Goal: Task Accomplishment & Management: Complete application form

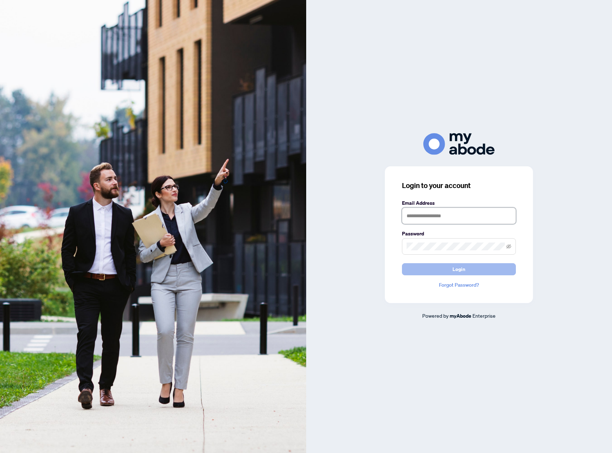
type input "**********"
click at [468, 265] on button "Login" at bounding box center [459, 269] width 114 height 12
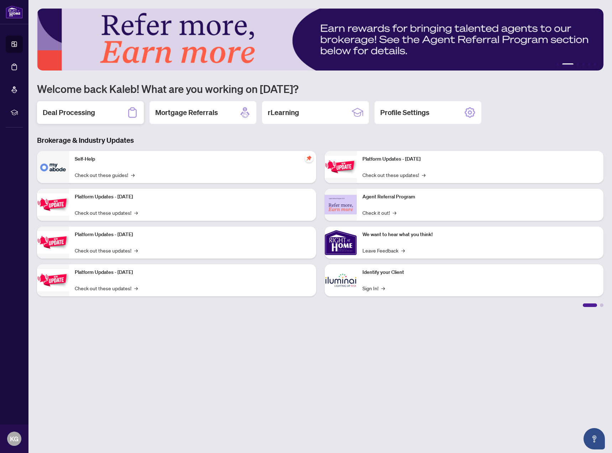
click at [107, 107] on div "Deal Processing" at bounding box center [90, 112] width 107 height 23
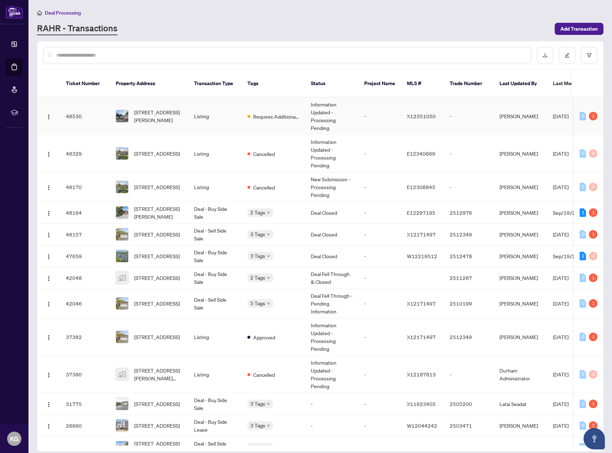
click at [405, 113] on td "X12351050" at bounding box center [422, 115] width 43 height 37
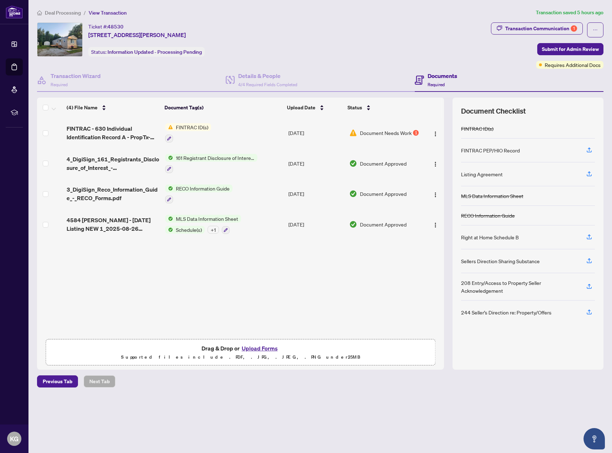
click at [321, 138] on td "[DATE]" at bounding box center [315, 132] width 61 height 31
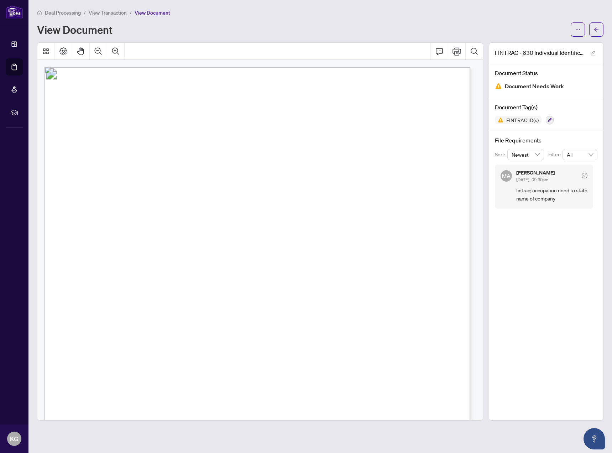
scroll to position [118, 0]
click at [601, 27] on button "button" at bounding box center [596, 29] width 14 height 14
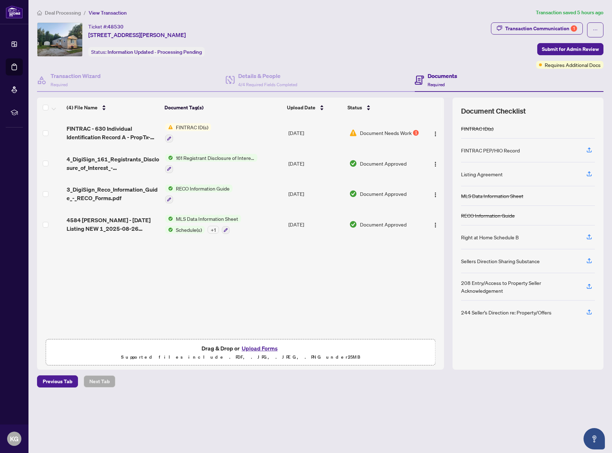
click at [403, 29] on div "Ticket #: 48530 [STREET_ADDRESS][PERSON_NAME] Status: Information Updated - Pro…" at bounding box center [262, 39] width 451 height 34
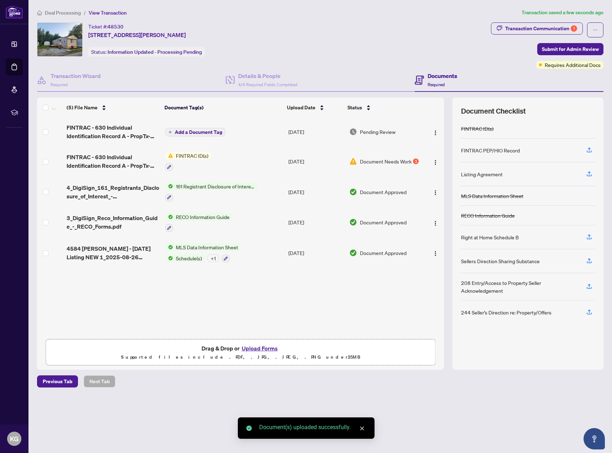
click at [188, 130] on span "Add a Document Tag" at bounding box center [198, 132] width 47 height 5
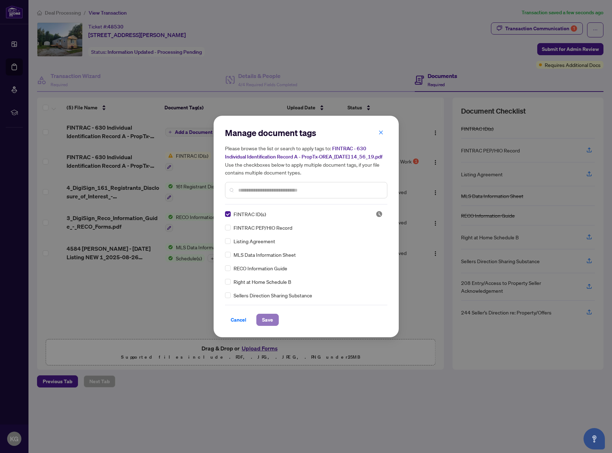
click at [269, 324] on span "Save" at bounding box center [267, 319] width 11 height 11
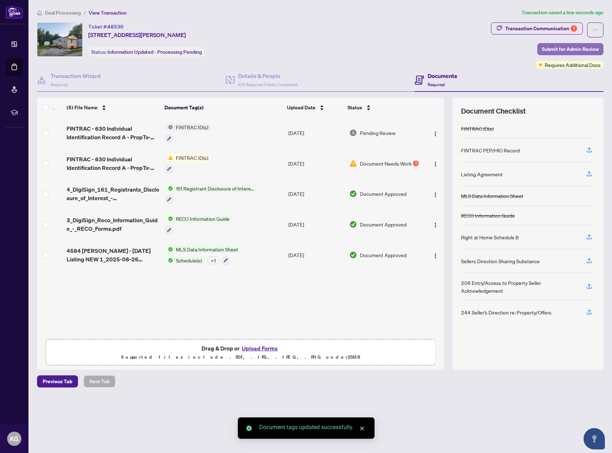
click at [561, 54] on span "Submit for Admin Review" at bounding box center [570, 48] width 57 height 11
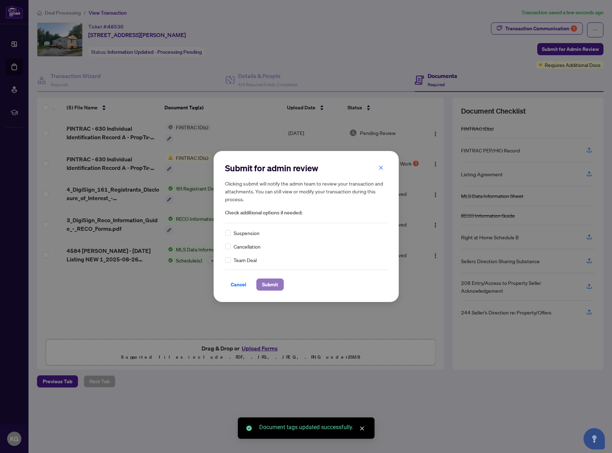
click at [260, 283] on button "Submit" at bounding box center [269, 284] width 27 height 12
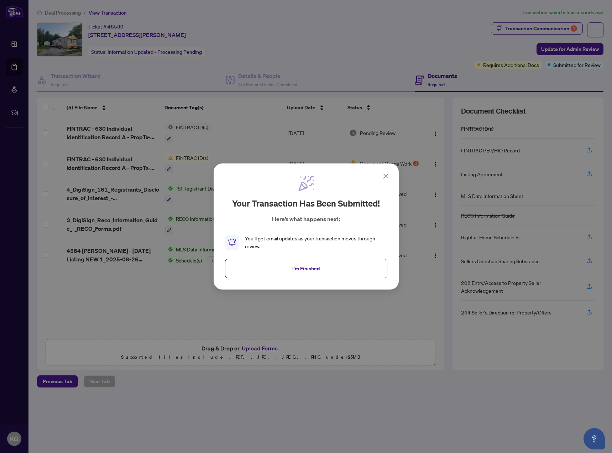
click at [387, 176] on icon at bounding box center [385, 176] width 9 height 9
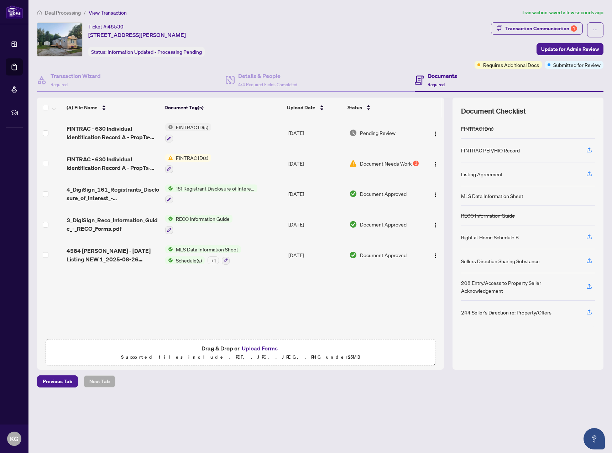
click at [348, 40] on div "Ticket #: 48530 [STREET_ADDRESS][PERSON_NAME] Status: Information Updated - Pro…" at bounding box center [254, 39] width 434 height 34
click at [74, 10] on span "Deal Processing" at bounding box center [63, 13] width 36 height 6
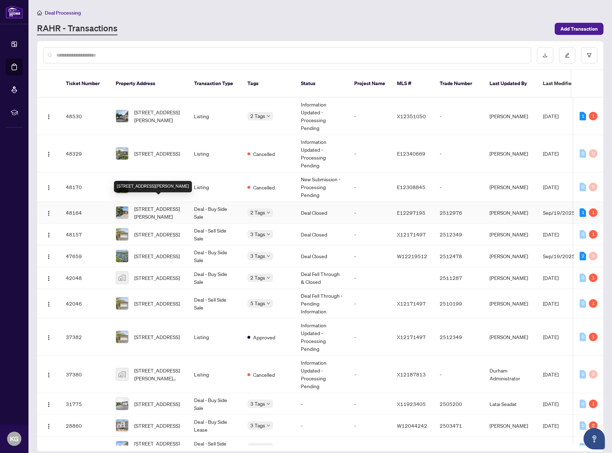
click at [158, 205] on span "[STREET_ADDRESS][PERSON_NAME]" at bounding box center [158, 213] width 48 height 16
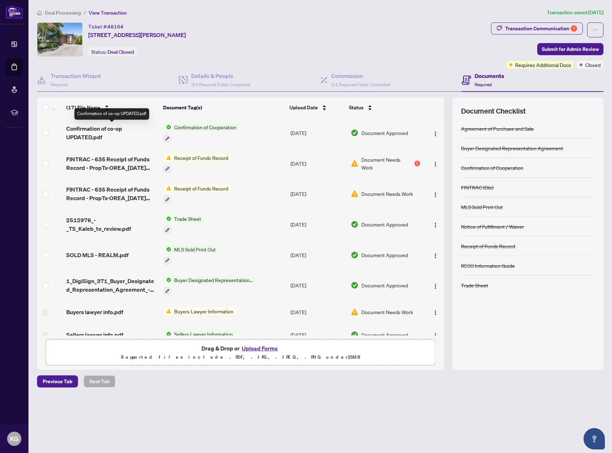
click at [101, 137] on span "Confirmation of co-op UPDATED.pdf" at bounding box center [111, 132] width 91 height 17
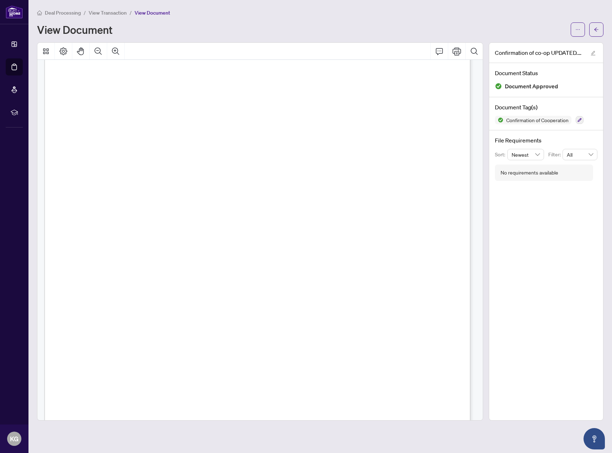
scroll to position [423, 0]
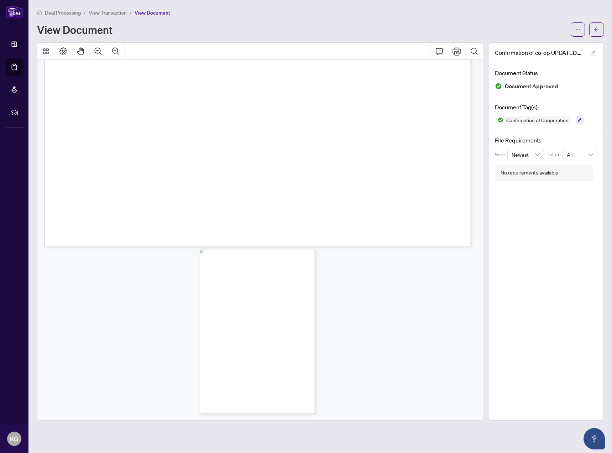
click at [282, 315] on div "Page 2" at bounding box center [257, 330] width 115 height 163
click at [292, 317] on div "Page 2" at bounding box center [257, 330] width 115 height 163
click at [474, 49] on icon "Search Document" at bounding box center [474, 51] width 9 height 9
click at [294, 316] on div "Page 2" at bounding box center [257, 330] width 115 height 163
click at [477, 53] on icon "Search Document" at bounding box center [474, 51] width 9 height 9
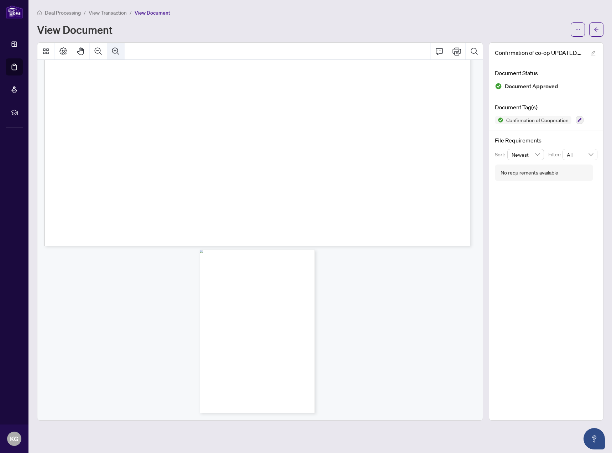
click at [117, 52] on icon "Zoom In" at bounding box center [115, 50] width 7 height 7
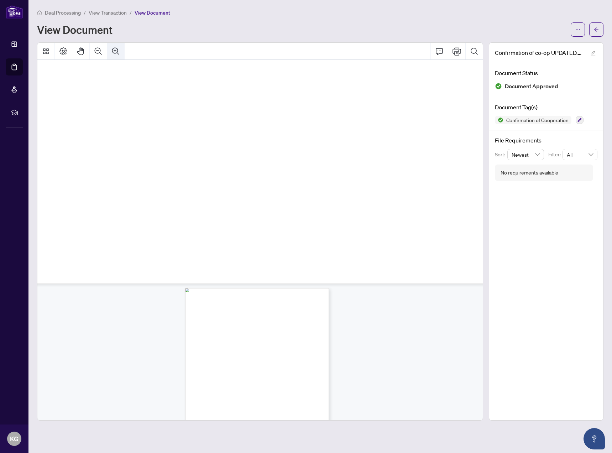
click at [117, 52] on icon "Zoom In" at bounding box center [115, 50] width 7 height 7
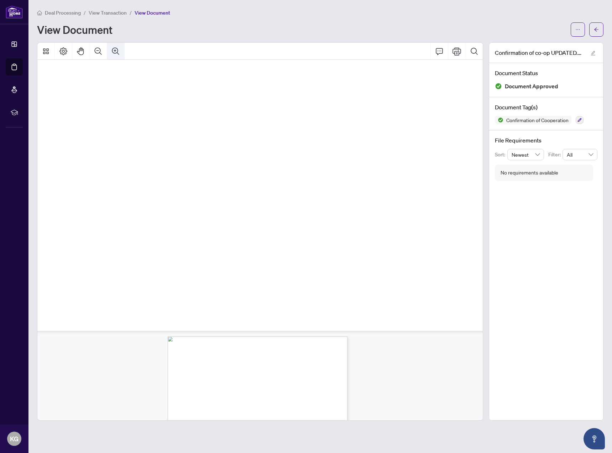
click at [117, 52] on icon "Zoom In" at bounding box center [115, 50] width 7 height 7
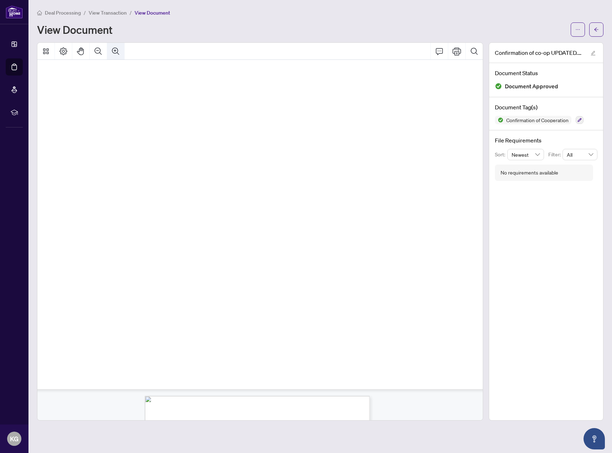
click at [117, 52] on icon "Zoom In" at bounding box center [115, 50] width 7 height 7
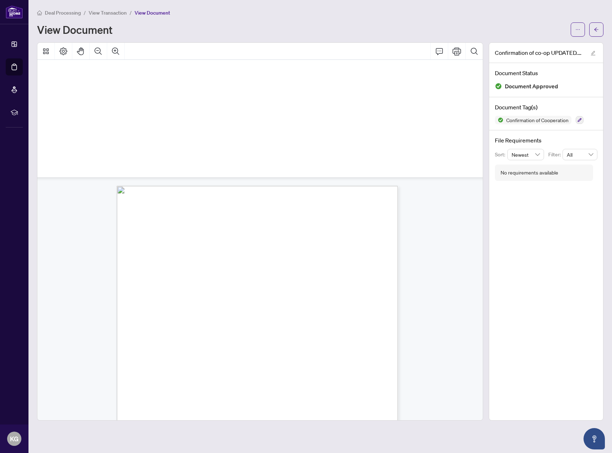
scroll to position [1537, 307]
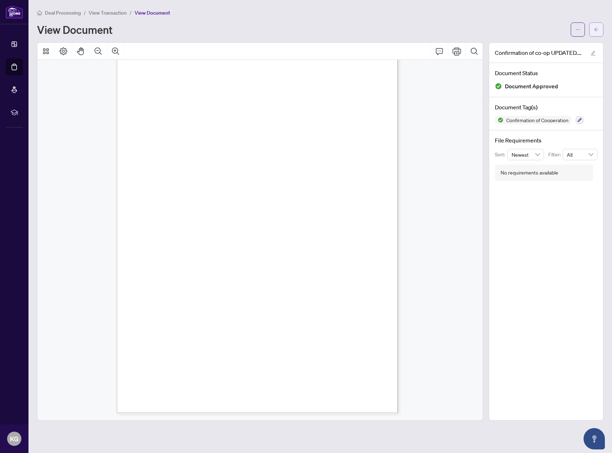
click at [598, 31] on icon "arrow-left" at bounding box center [595, 29] width 5 height 5
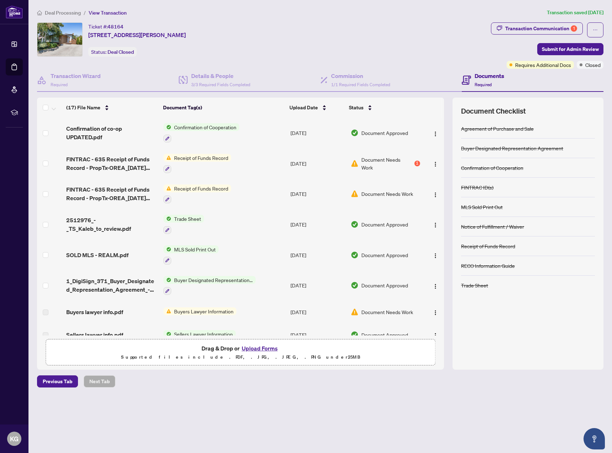
click at [186, 218] on span "Trade Sheet" at bounding box center [187, 219] width 33 height 8
click at [409, 220] on div "Document Approved" at bounding box center [384, 224] width 69 height 8
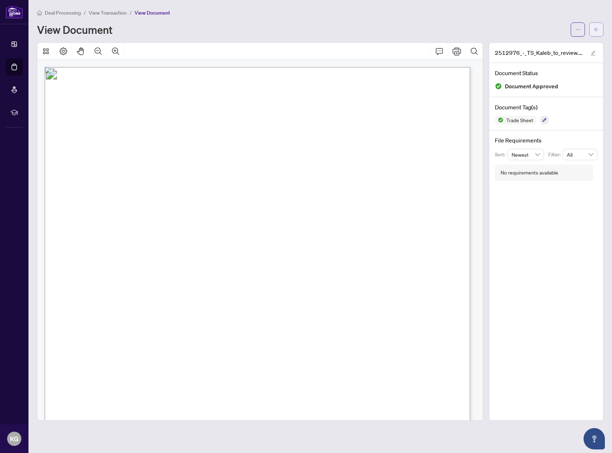
click at [599, 30] on button "button" at bounding box center [596, 29] width 14 height 14
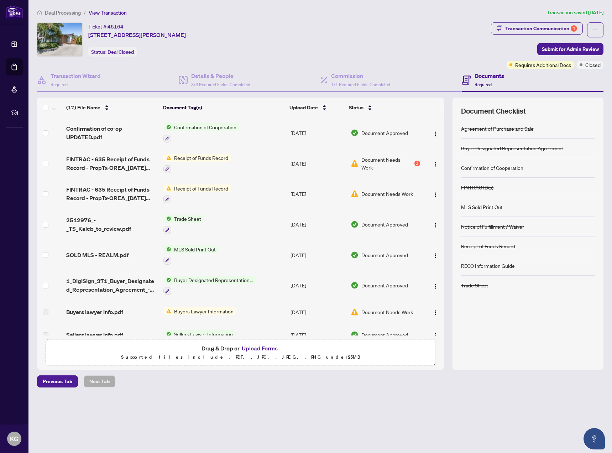
click at [243, 158] on td "Receipt of Funds Record" at bounding box center [223, 163] width 127 height 31
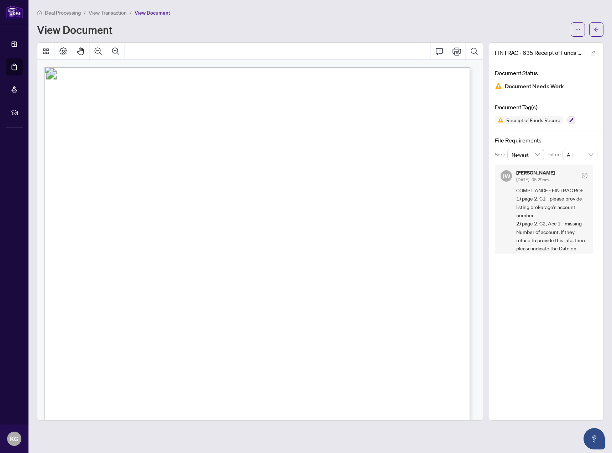
click at [105, 15] on span "View Transaction" at bounding box center [108, 13] width 38 height 6
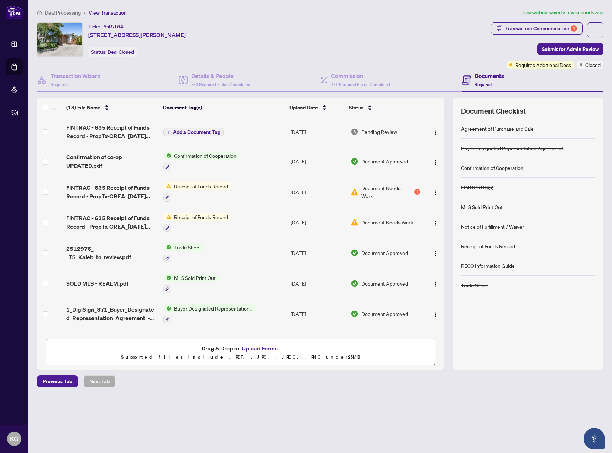
click at [205, 137] on td "Add a Document Tag" at bounding box center [223, 131] width 127 height 28
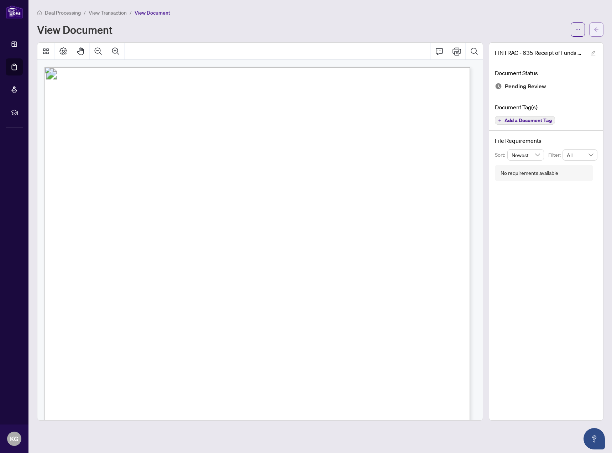
click at [590, 27] on button "button" at bounding box center [596, 29] width 14 height 14
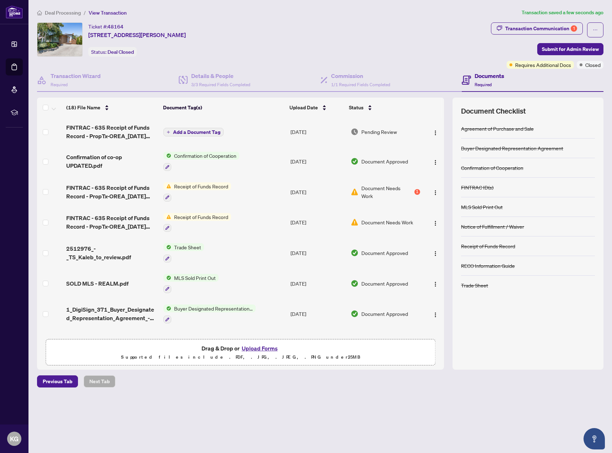
click at [201, 131] on span "Add a Document Tag" at bounding box center [196, 132] width 47 height 5
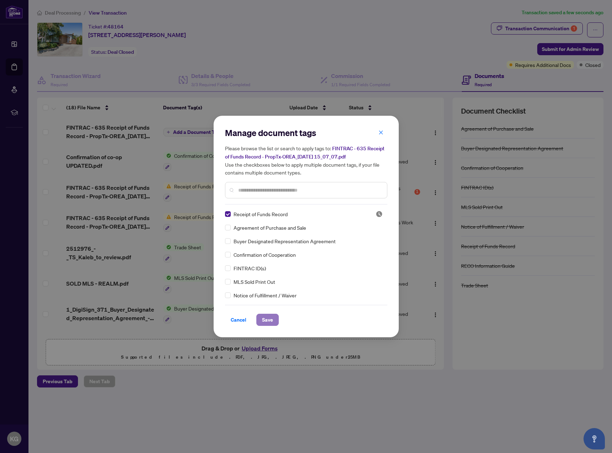
click at [272, 320] on span "Save" at bounding box center [267, 319] width 11 height 11
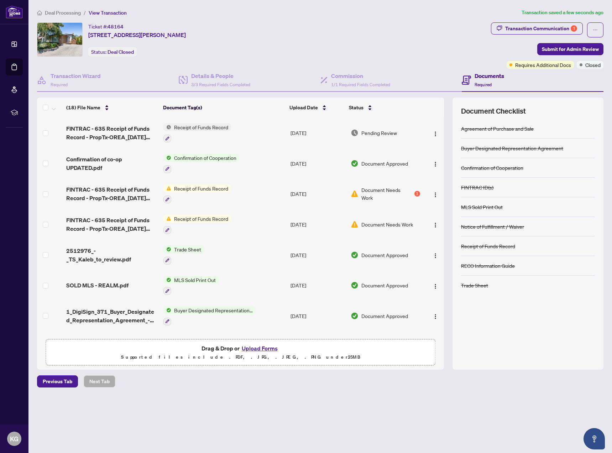
click at [384, 131] on span "Pending Review" at bounding box center [379, 133] width 36 height 8
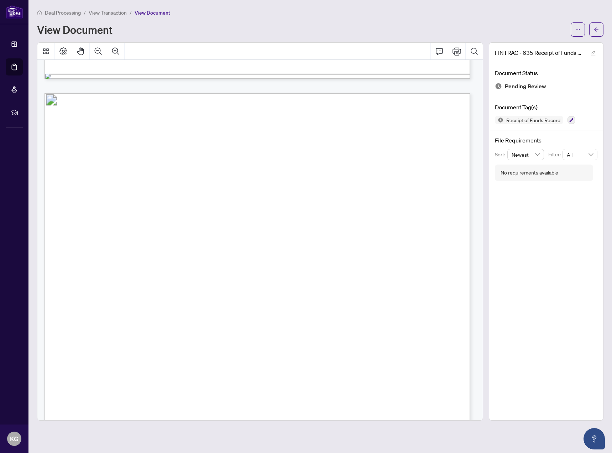
scroll to position [593, 0]
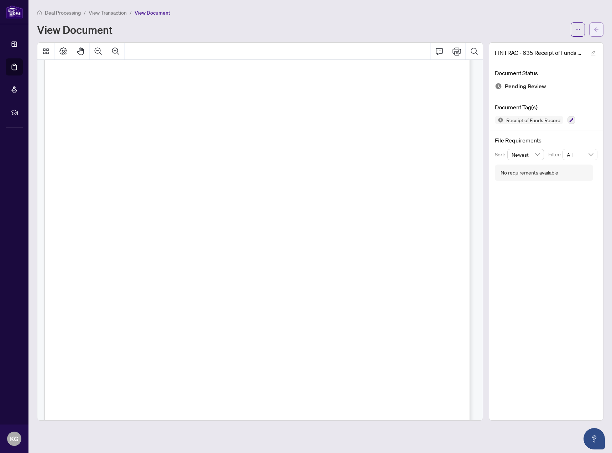
click at [596, 29] on icon "arrow-left" at bounding box center [595, 29] width 5 height 5
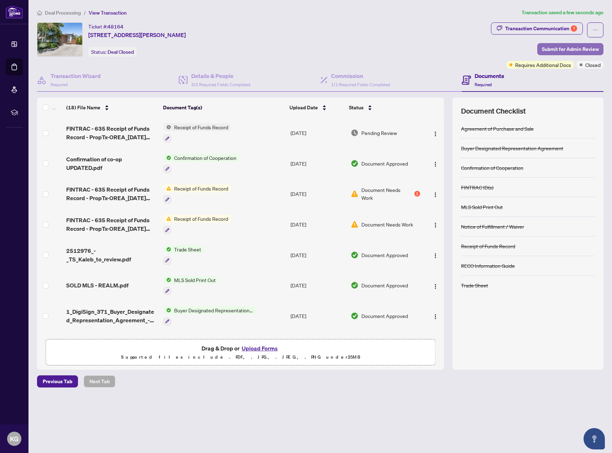
click at [575, 47] on span "Submit for Admin Review" at bounding box center [570, 48] width 57 height 11
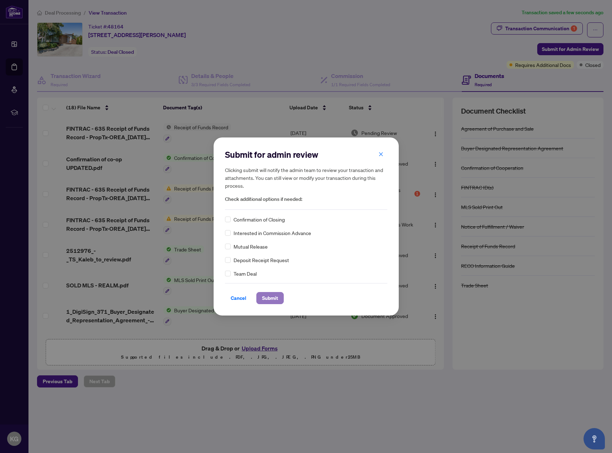
click at [273, 299] on span "Submit" at bounding box center [270, 297] width 16 height 11
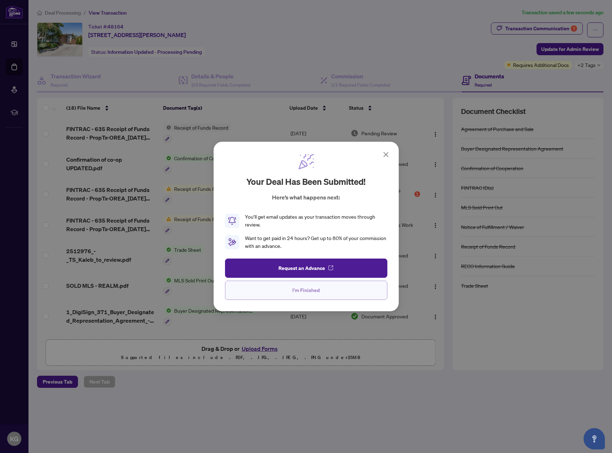
click at [351, 290] on button "I'm Finished" at bounding box center [306, 289] width 162 height 19
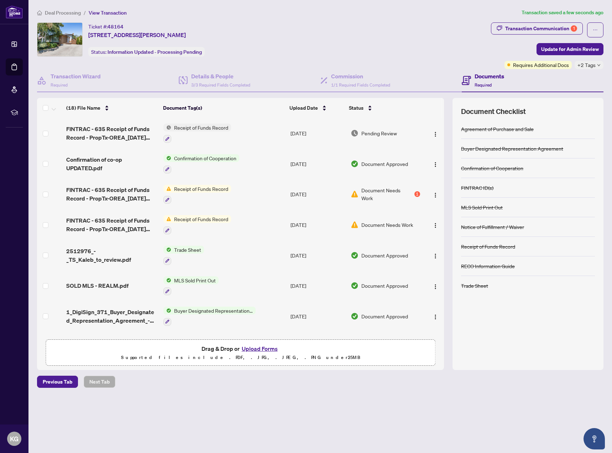
click at [450, 28] on div "Ticket #: 48164 [STREET_ADDRESS][PERSON_NAME] Status: Information Updated - Pro…" at bounding box center [262, 39] width 451 height 34
click at [590, 64] on span "+2 Tags" at bounding box center [586, 65] width 18 height 8
click at [476, 49] on div "Ticket #: 48164 [STREET_ADDRESS][PERSON_NAME] Status: Information Updated - Pro…" at bounding box center [262, 39] width 451 height 34
click at [374, 56] on div "Ticket #: 48164 [STREET_ADDRESS][PERSON_NAME] Status: Information Updated - Pro…" at bounding box center [262, 39] width 451 height 34
click at [76, 14] on span "Deal Processing" at bounding box center [63, 13] width 36 height 6
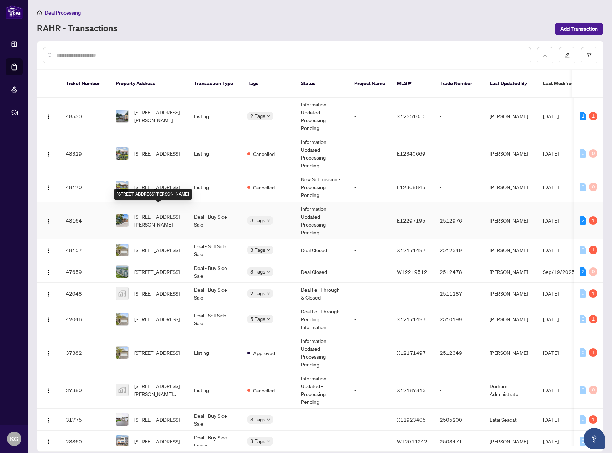
click at [162, 218] on span "[STREET_ADDRESS][PERSON_NAME]" at bounding box center [158, 220] width 48 height 16
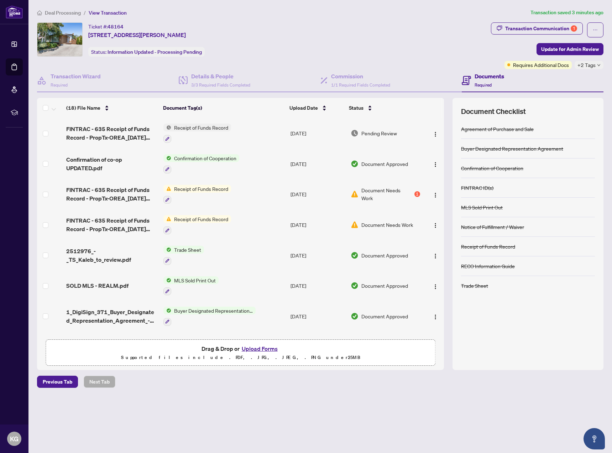
click at [596, 67] on div "+2 Tags" at bounding box center [588, 65] width 29 height 8
click at [421, 43] on div "Ticket #: 48164 [STREET_ADDRESS][PERSON_NAME] Status: Information Updated - Pro…" at bounding box center [262, 39] width 451 height 34
click at [49, 12] on span "Deal Processing" at bounding box center [63, 13] width 36 height 6
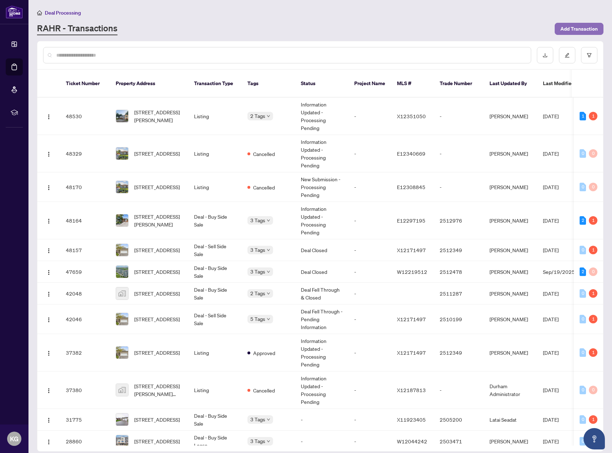
click at [567, 31] on span "Add Transaction" at bounding box center [578, 28] width 37 height 11
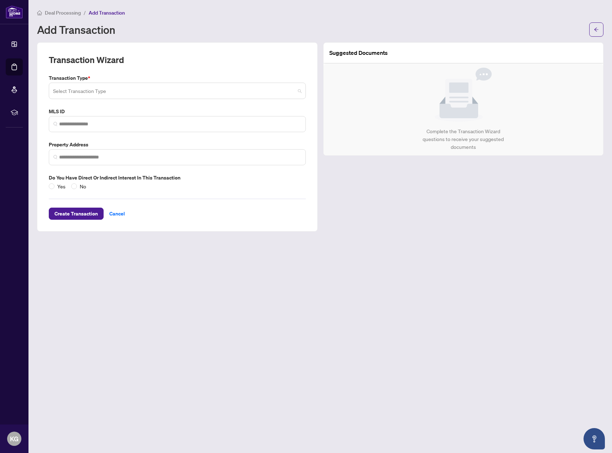
click at [199, 90] on input "search" at bounding box center [174, 92] width 242 height 16
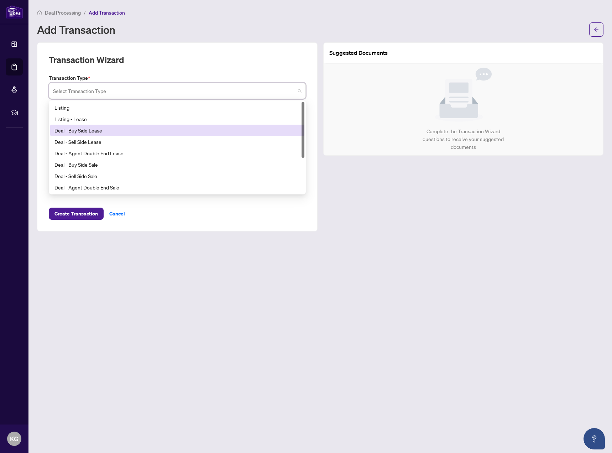
click at [176, 130] on div "Deal - Buy Side Lease" at bounding box center [176, 130] width 245 height 8
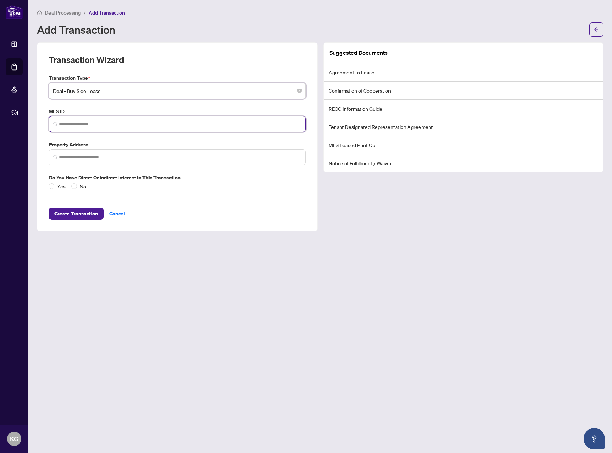
click at [177, 127] on input "search" at bounding box center [180, 123] width 242 height 7
click at [81, 121] on input "search" at bounding box center [180, 123] width 242 height 7
paste input "*********"
type input "*********"
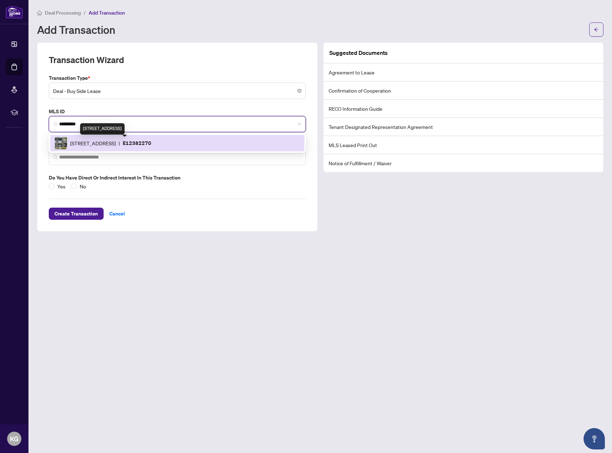
click at [116, 144] on span "[STREET_ADDRESS]" at bounding box center [93, 143] width 46 height 8
type input "**********"
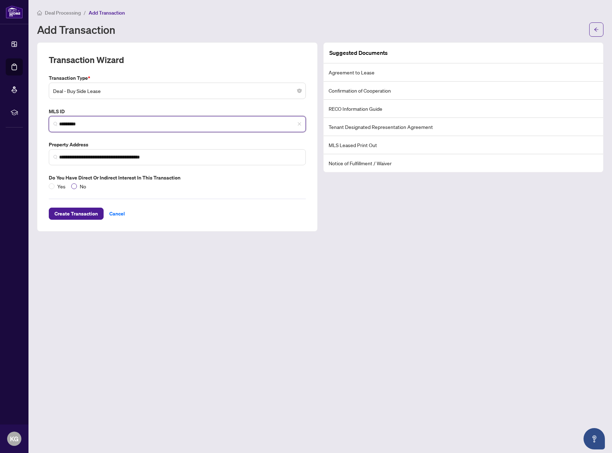
type input "*********"
click at [77, 187] on span "No" at bounding box center [83, 186] width 12 height 8
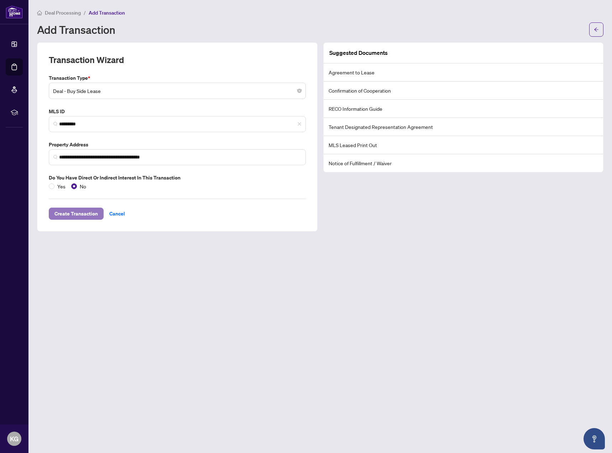
click at [66, 217] on span "Create Transaction" at bounding box center [75, 213] width 43 height 11
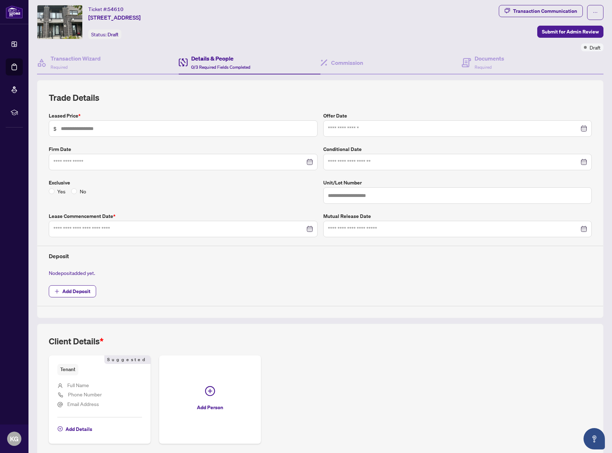
scroll to position [46, 0]
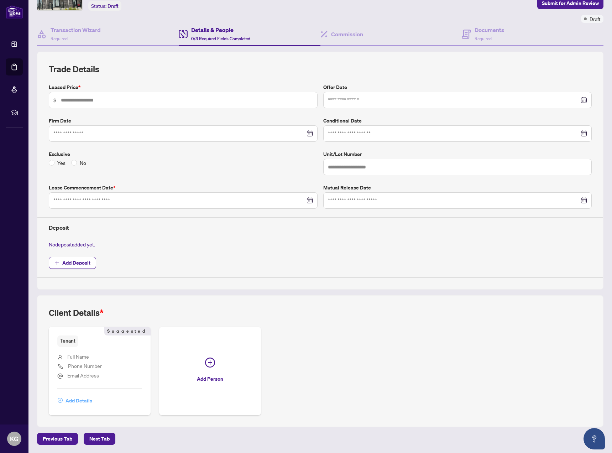
click at [77, 400] on span "Add Details" at bounding box center [78, 400] width 27 height 11
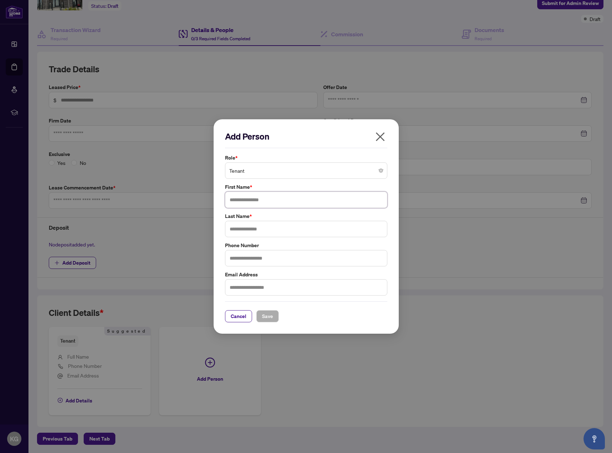
click at [318, 204] on input "text" at bounding box center [306, 199] width 162 height 16
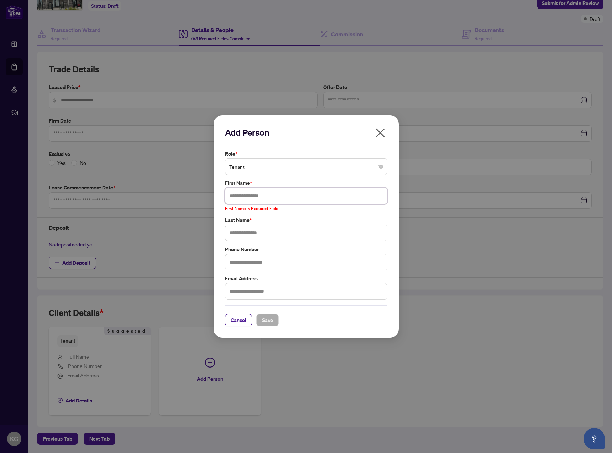
click at [253, 196] on input "text" at bounding box center [306, 195] width 162 height 16
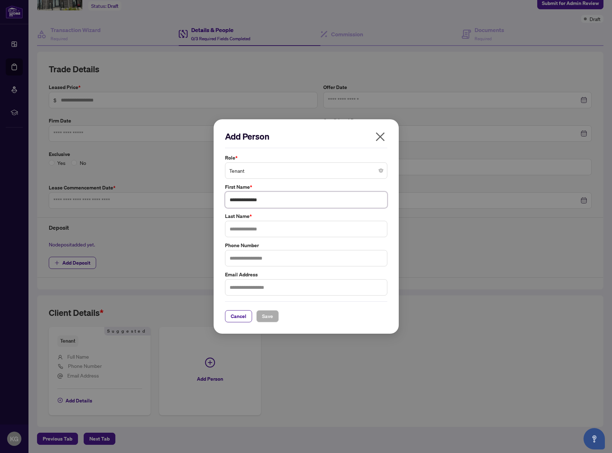
type input "**********"
click at [247, 222] on input "text" at bounding box center [306, 229] width 162 height 16
type input "****"
click at [268, 317] on span "Save" at bounding box center [267, 315] width 11 height 11
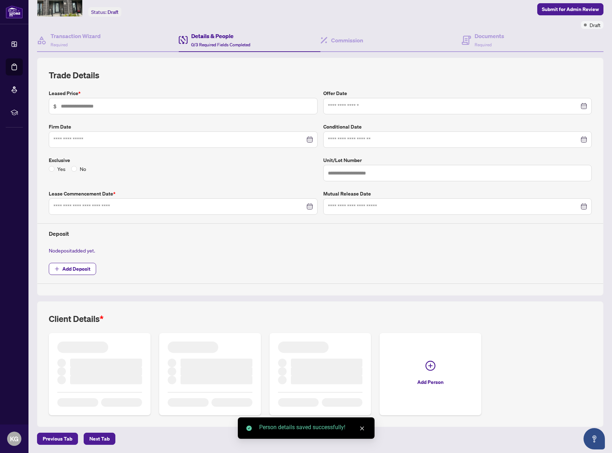
scroll to position [36, 0]
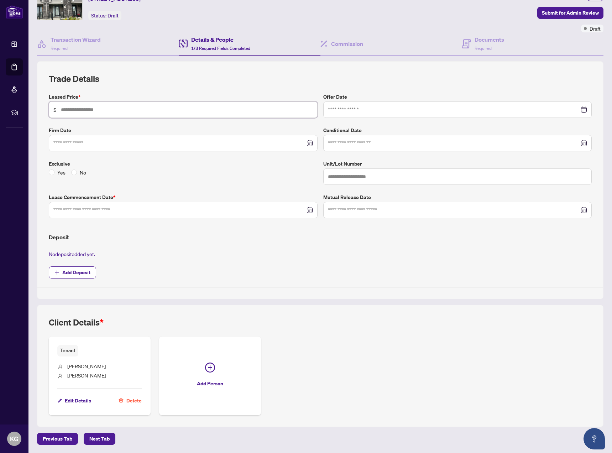
click at [174, 111] on input "text" at bounding box center [187, 110] width 252 height 8
type input "*****"
click at [391, 111] on input at bounding box center [454, 110] width 252 height 8
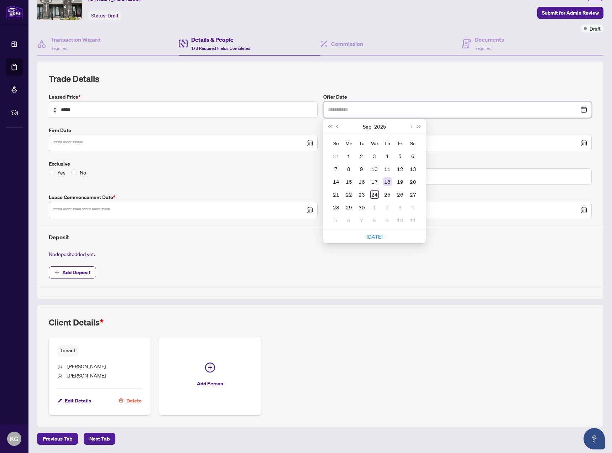
type input "**********"
click at [383, 184] on div "18" at bounding box center [387, 181] width 9 height 9
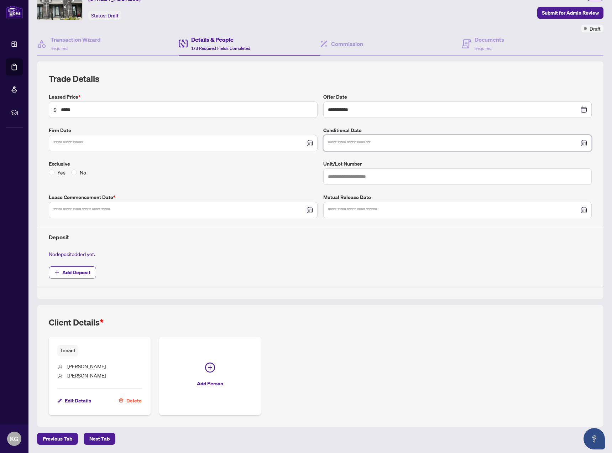
click at [405, 142] on input at bounding box center [454, 143] width 252 height 8
type input "**********"
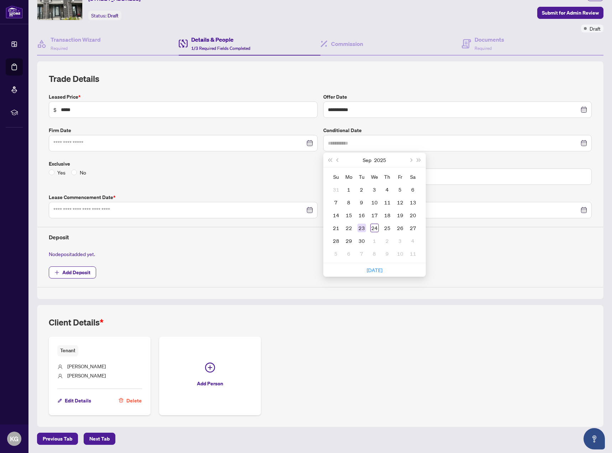
click at [357, 225] on div "23" at bounding box center [361, 227] width 9 height 9
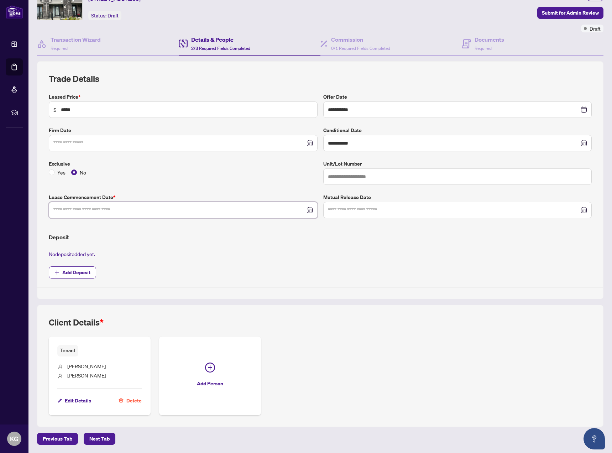
click at [292, 212] on input at bounding box center [179, 210] width 252 height 8
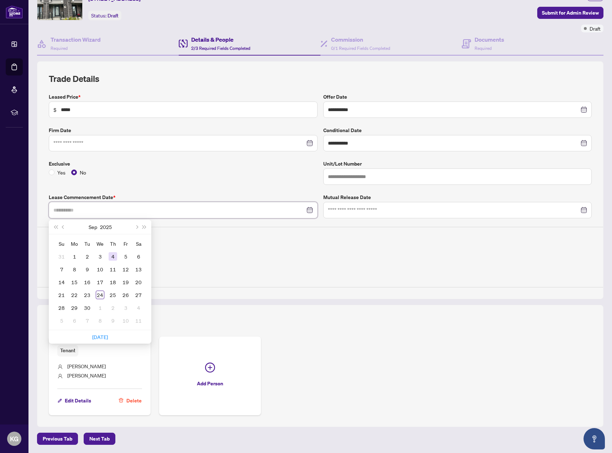
type input "**********"
click at [146, 225] on button "Next year (Control + right)" at bounding box center [145, 227] width 8 height 14
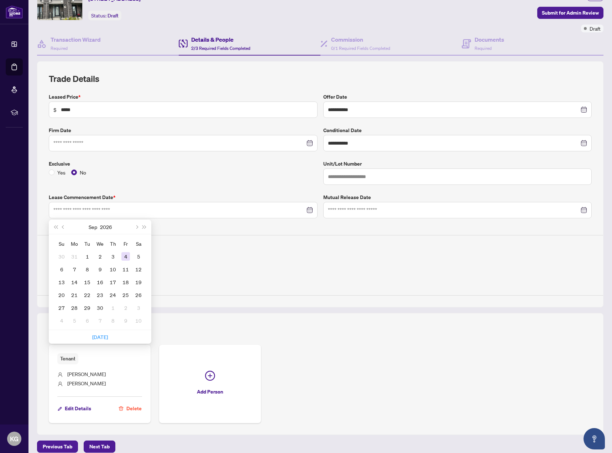
type input "**********"
click at [138, 226] on button "Next month (PageDown)" at bounding box center [136, 227] width 8 height 14
click at [136, 225] on span "Next month (PageDown)" at bounding box center [136, 227] width 4 height 4
type input "**********"
click at [61, 255] on div "1" at bounding box center [61, 256] width 9 height 9
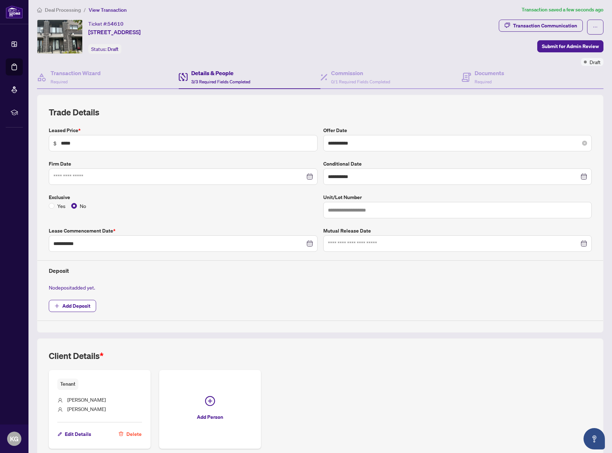
scroll to position [0, 0]
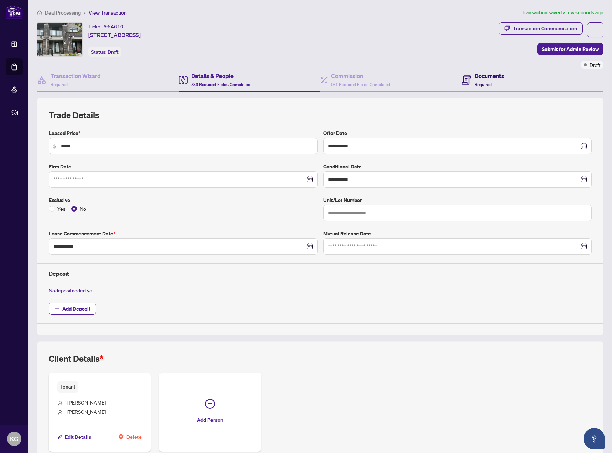
click at [474, 80] on div "Documents Required" at bounding box center [489, 80] width 30 height 17
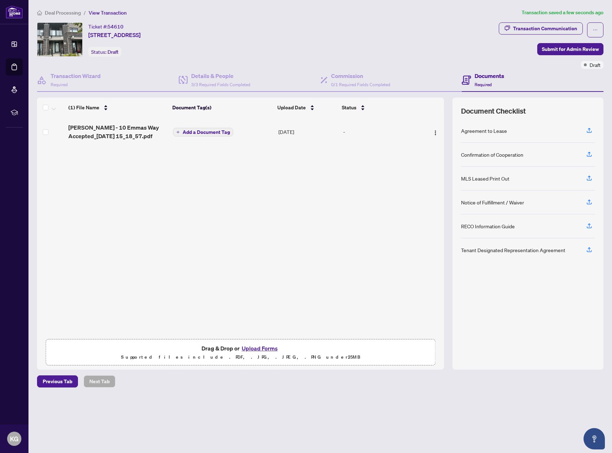
click at [213, 133] on span "Add a Document Tag" at bounding box center [206, 132] width 47 height 5
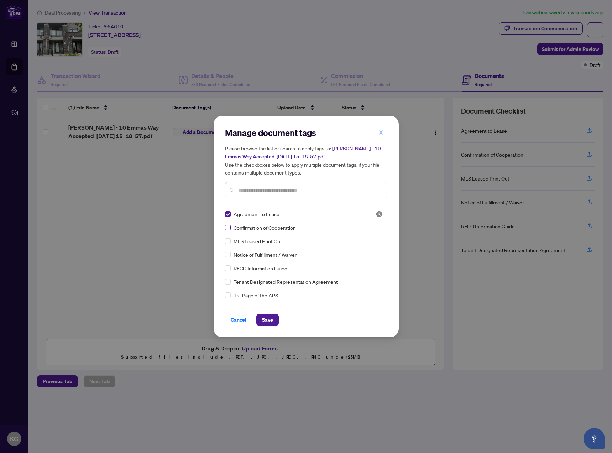
click at [226, 230] on label at bounding box center [228, 227] width 6 height 8
click at [254, 187] on input "text" at bounding box center [309, 190] width 143 height 8
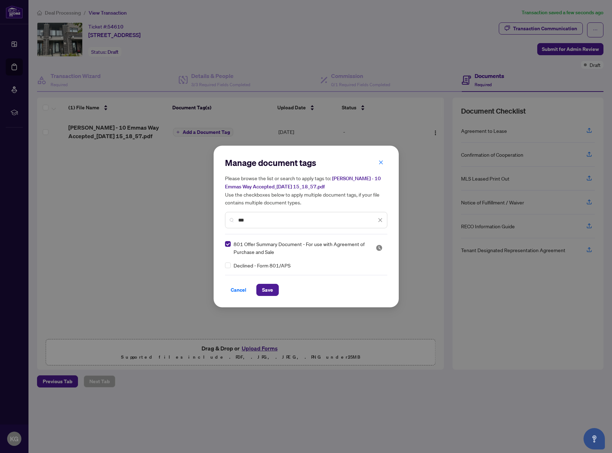
click at [249, 218] on input "***" at bounding box center [307, 220] width 138 height 8
drag, startPoint x: 249, startPoint y: 218, endPoint x: 227, endPoint y: 216, distance: 22.2
click at [227, 216] on div "***" at bounding box center [306, 220] width 162 height 16
type input "*"
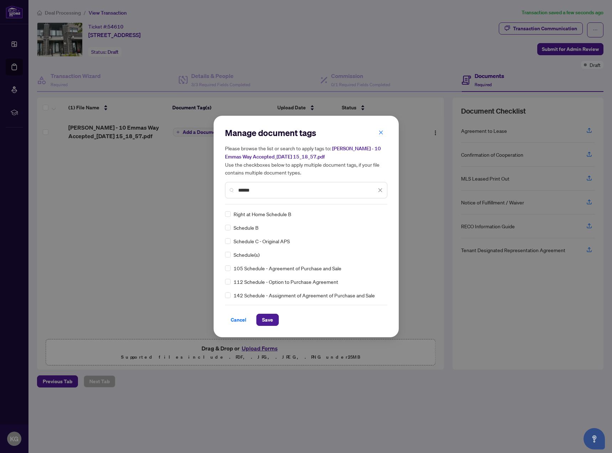
type input "******"
click at [270, 321] on span "Save" at bounding box center [267, 319] width 11 height 11
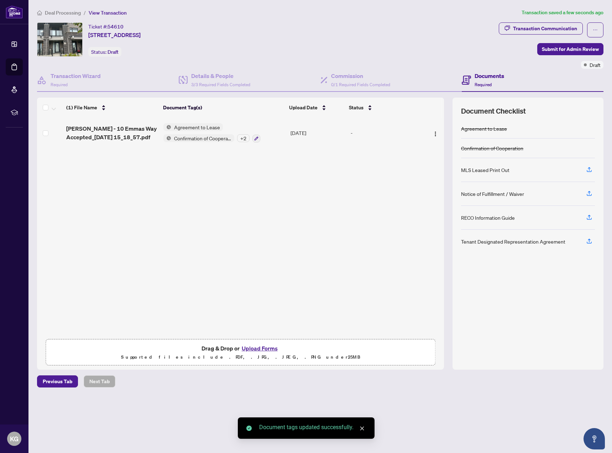
click at [243, 135] on div "+ 2" at bounding box center [243, 138] width 12 height 8
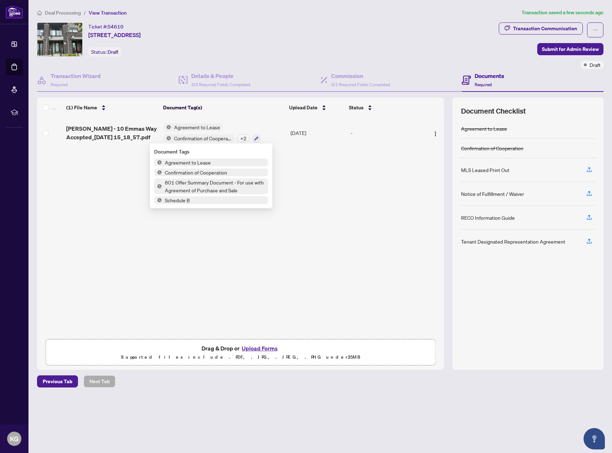
click at [243, 135] on div "+ 2" at bounding box center [243, 138] width 12 height 8
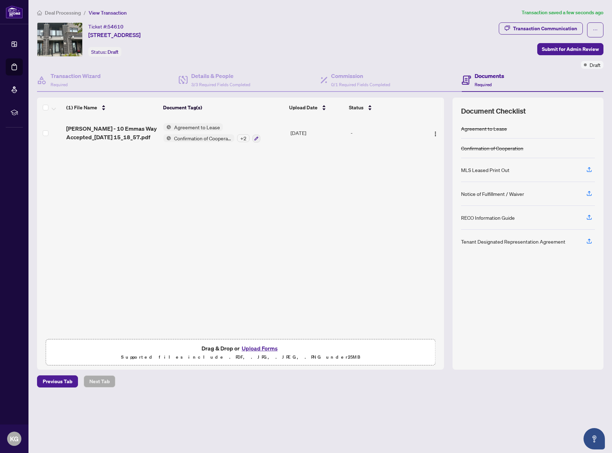
click at [270, 219] on div "[PERSON_NAME] - 10 Emmas Way Accepted_[DATE] 15_18_57.pdf Agreement to Lease Co…" at bounding box center [240, 225] width 407 height 217
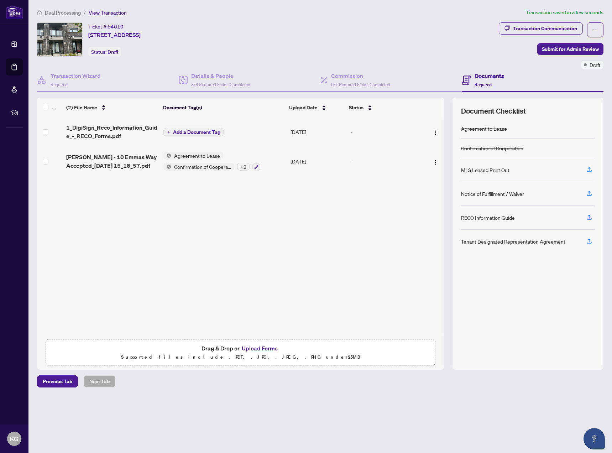
click at [208, 131] on span "Add a Document Tag" at bounding box center [196, 132] width 47 height 5
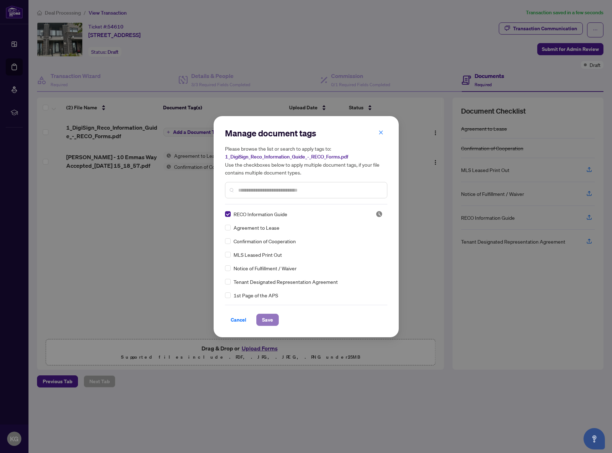
click at [262, 315] on span "Save" at bounding box center [267, 319] width 11 height 11
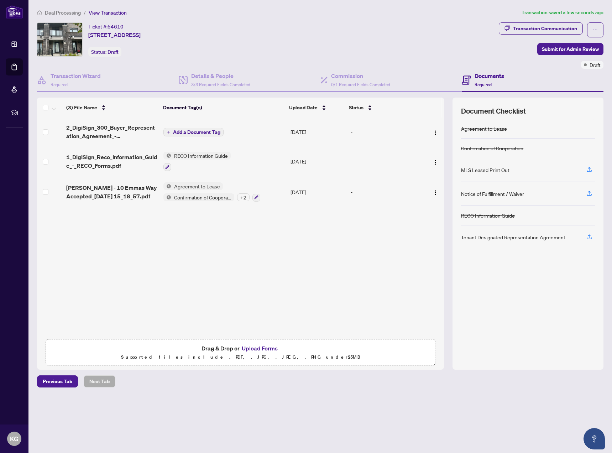
click at [213, 132] on span "Add a Document Tag" at bounding box center [196, 132] width 47 height 5
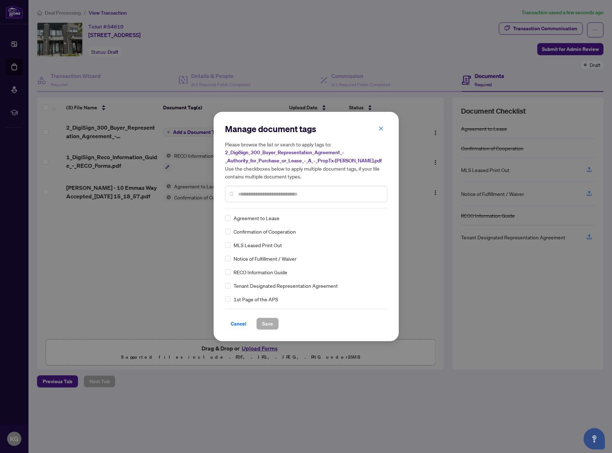
scroll to position [118, 0]
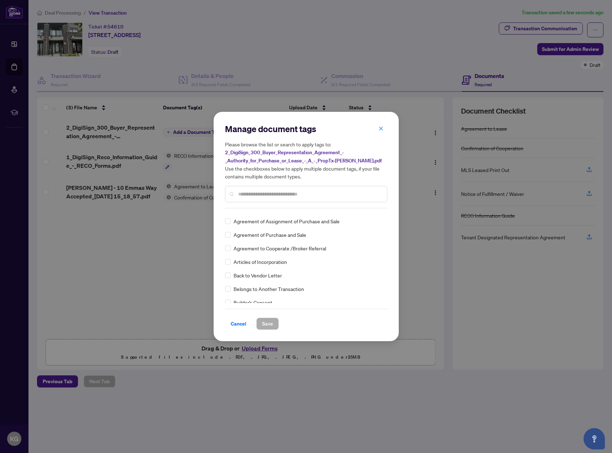
click at [281, 195] on input "text" at bounding box center [309, 194] width 143 height 8
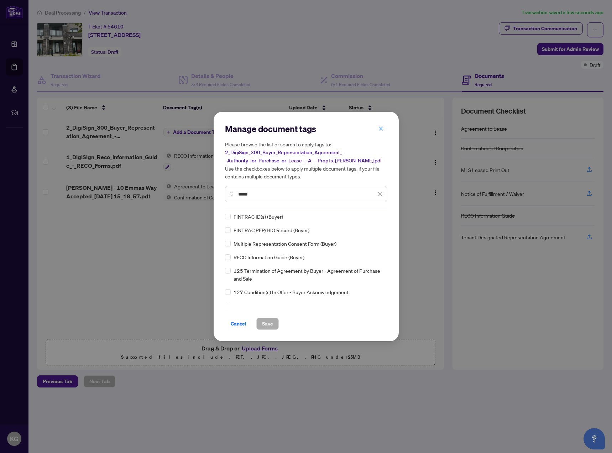
scroll to position [0, 0]
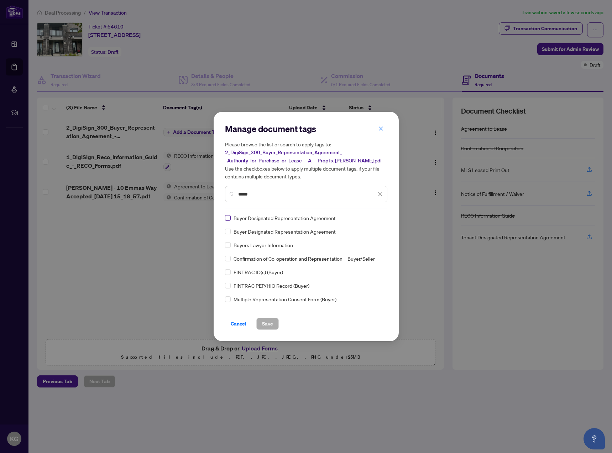
type input "*****"
click at [266, 323] on span "Save" at bounding box center [267, 323] width 11 height 11
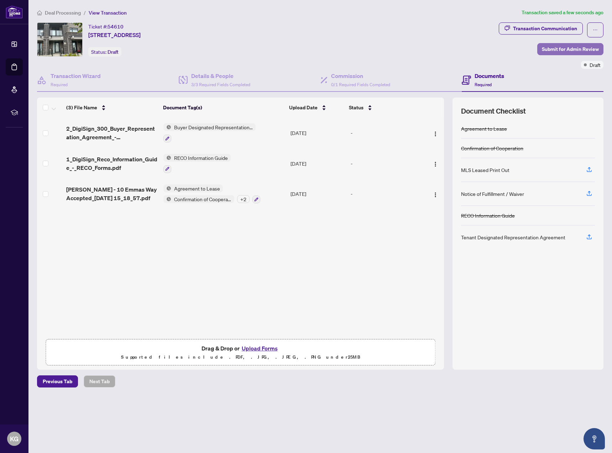
click at [569, 49] on span "Submit for Admin Review" at bounding box center [570, 48] width 57 height 11
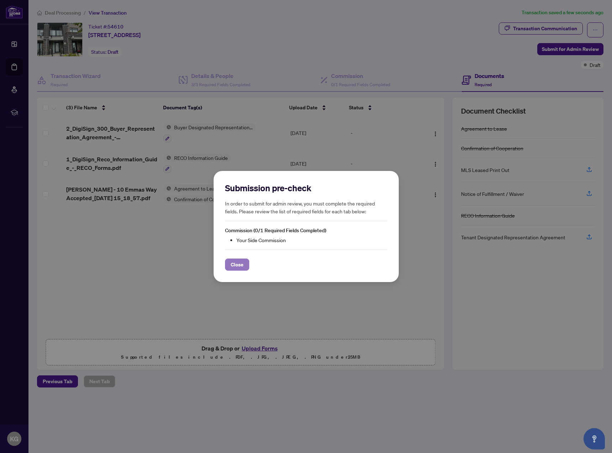
click at [229, 268] on button "Close" at bounding box center [237, 264] width 24 height 12
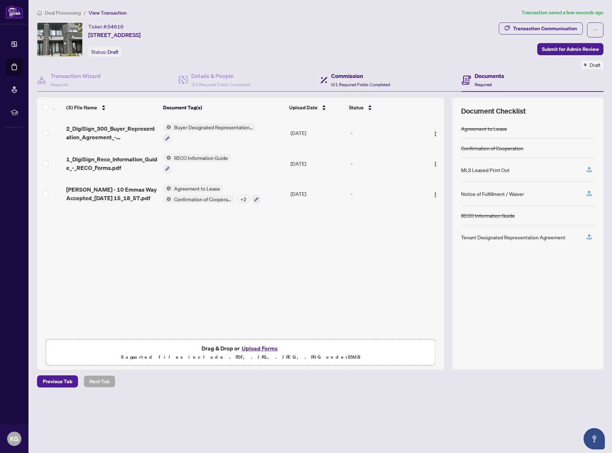
click at [356, 82] on span "0/1 Required Fields Completed" at bounding box center [360, 84] width 59 height 5
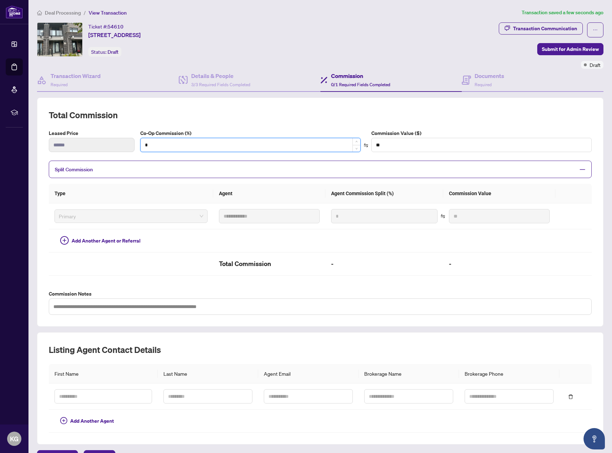
click at [313, 148] on input "*" at bounding box center [251, 145] width 220 height 14
type input "*"
type input "******"
type input "**"
type input "******"
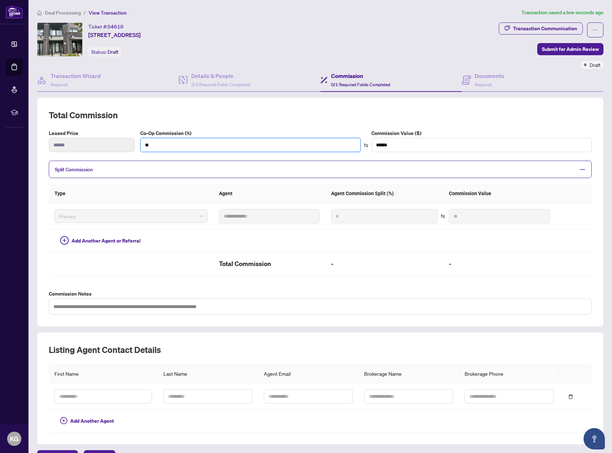
type input "**"
click at [373, 156] on div "Co-Op Commission (%) ** Commission Value ($) ******" at bounding box center [365, 143] width 457 height 28
type input "***"
type input "******"
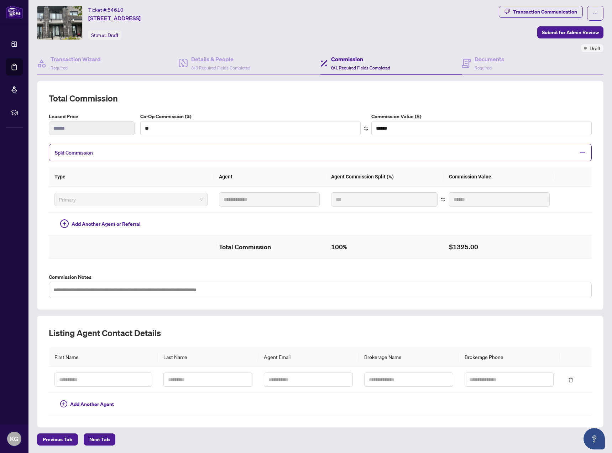
scroll to position [17, 0]
click at [569, 34] on span "Submit for Admin Review" at bounding box center [570, 31] width 57 height 11
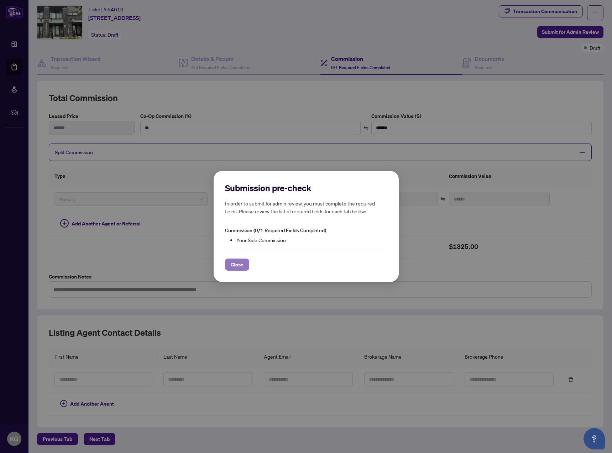
click at [231, 263] on span "Close" at bounding box center [237, 264] width 13 height 11
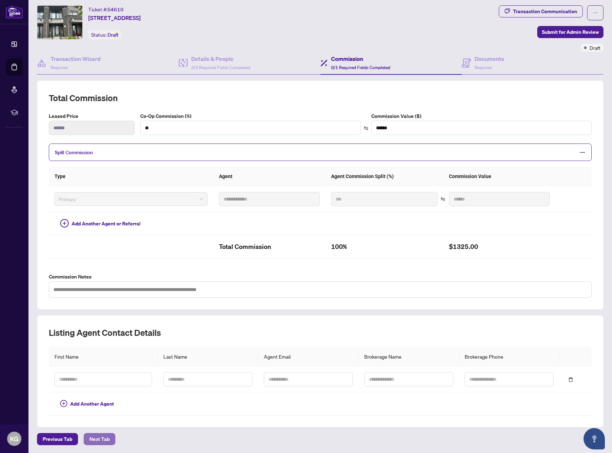
click at [94, 439] on span "Next Tab" at bounding box center [99, 438] width 20 height 11
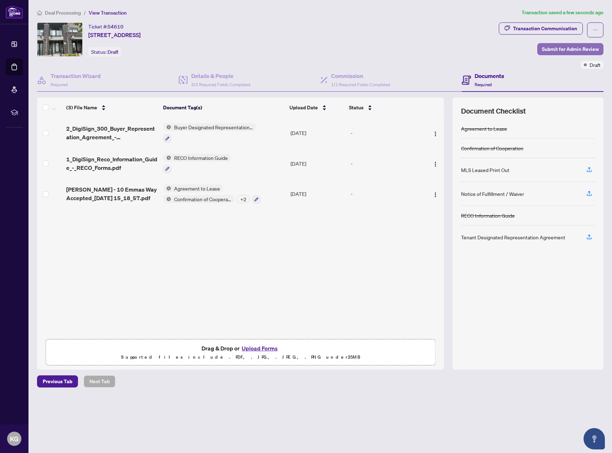
click at [579, 46] on span "Submit for Admin Review" at bounding box center [570, 48] width 57 height 11
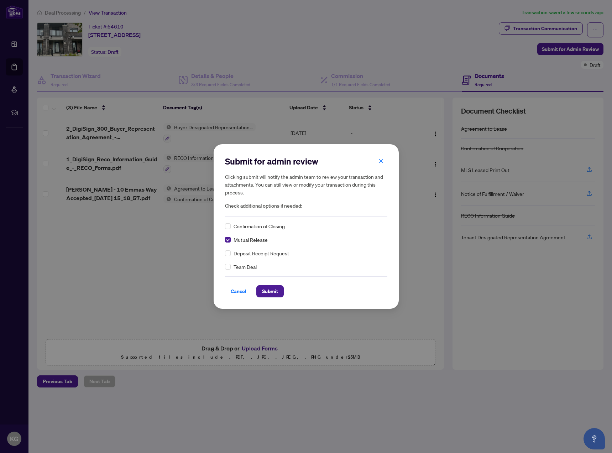
drag, startPoint x: 381, startPoint y: 162, endPoint x: 370, endPoint y: 181, distance: 23.1
click at [381, 161] on icon "close" at bounding box center [380, 160] width 5 height 5
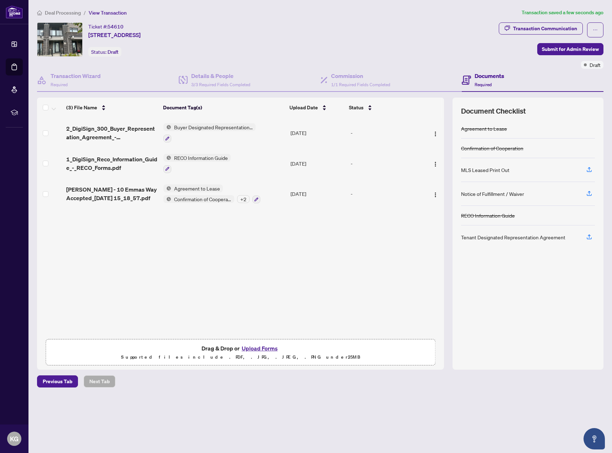
click at [344, 261] on div "2_DigiSign_300_Buyer_Representation_Agreement_-_Authority_for_Purchase_or_Lease…" at bounding box center [240, 225] width 407 height 217
click at [185, 248] on div "2_DigiSign_300_Buyer_Representation_Agreement_-_Authority_for_Purchase_or_Lease…" at bounding box center [240, 225] width 407 height 217
click at [224, 126] on span "Buyer Designated Representation Agreement" at bounding box center [213, 127] width 84 height 8
click at [168, 139] on icon "button" at bounding box center [167, 138] width 4 height 4
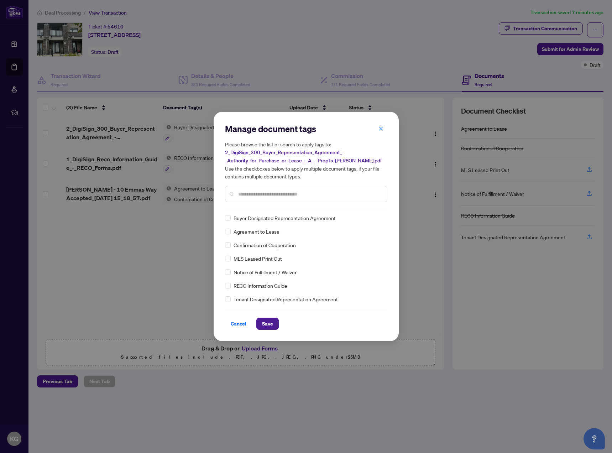
click at [243, 200] on div at bounding box center [306, 194] width 162 height 16
click at [245, 197] on input "text" at bounding box center [309, 194] width 143 height 8
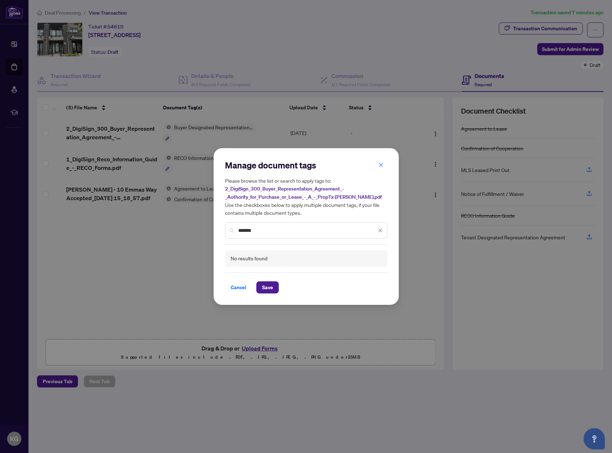
click at [250, 230] on input "*******" at bounding box center [307, 230] width 138 height 8
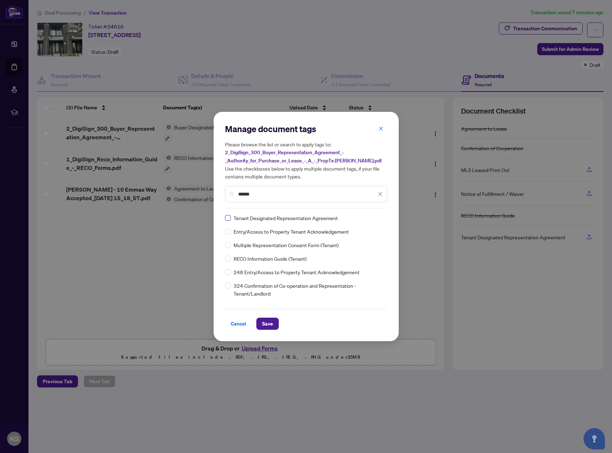
type input "******"
click at [263, 325] on span "Save" at bounding box center [267, 323] width 11 height 11
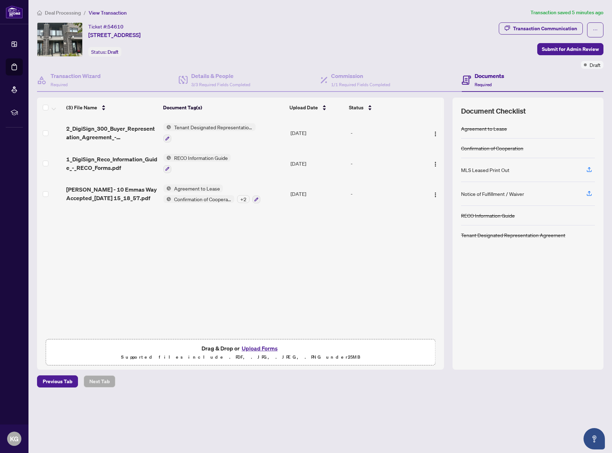
click at [249, 236] on div "2_DigiSign_300_Buyer_Representation_Agreement_-_Authority_for_Purchase_or_Lease…" at bounding box center [240, 225] width 407 height 217
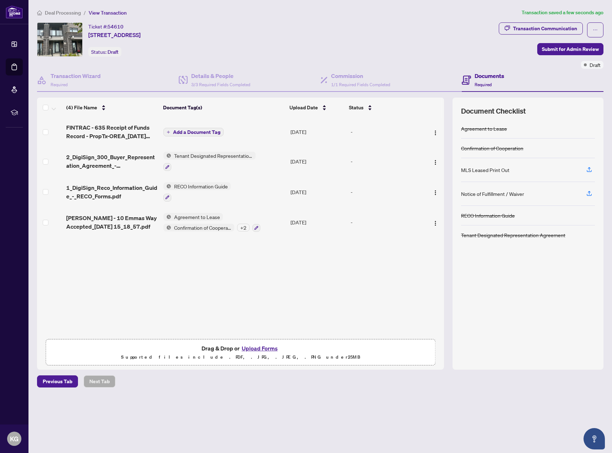
click at [215, 132] on span "Add a Document Tag" at bounding box center [196, 132] width 47 height 5
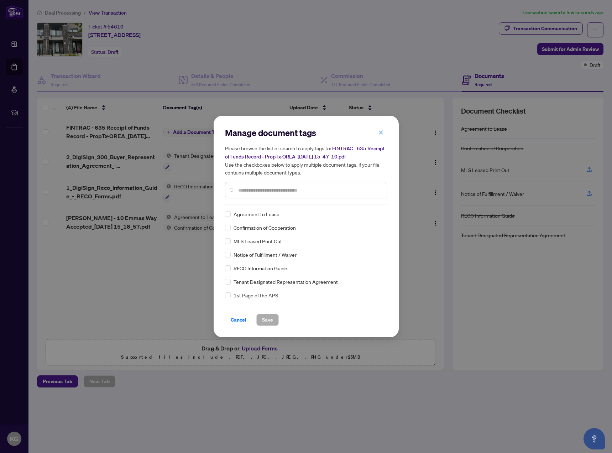
click at [247, 188] on input "text" at bounding box center [309, 190] width 143 height 8
drag, startPoint x: 248, startPoint y: 189, endPoint x: 232, endPoint y: 189, distance: 15.3
click at [232, 189] on div "**" at bounding box center [306, 190] width 162 height 16
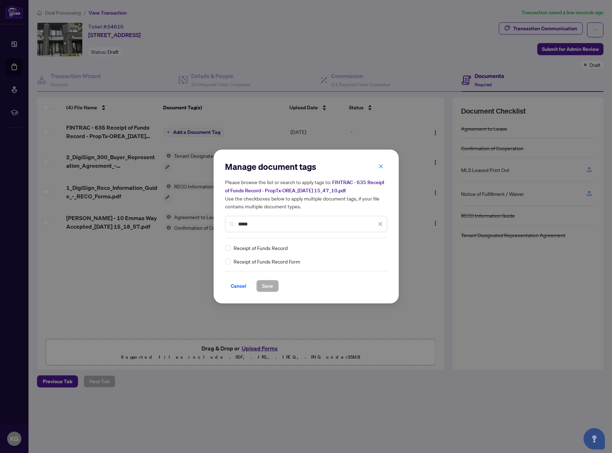
type input "*****"
click at [231, 247] on div "Receipt of Funds Record" at bounding box center [304, 248] width 158 height 8
click at [271, 287] on span "Save" at bounding box center [267, 285] width 11 height 11
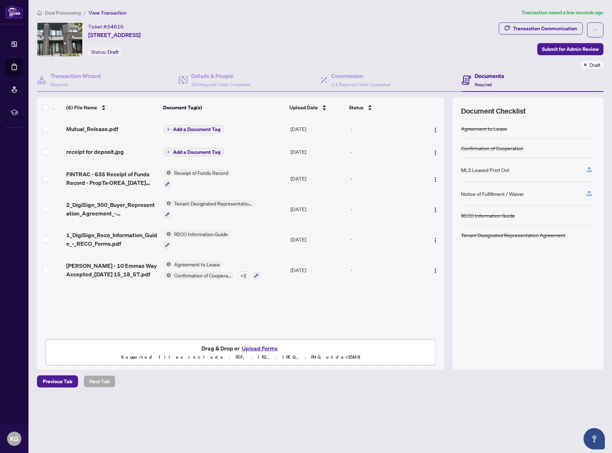
click at [195, 151] on span "Add a Document Tag" at bounding box center [196, 151] width 47 height 5
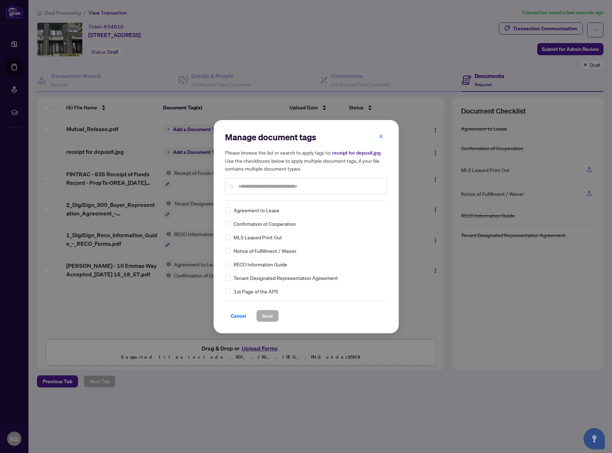
click at [288, 182] on input "text" at bounding box center [309, 186] width 143 height 8
type input "*******"
click at [270, 315] on span "Save" at bounding box center [267, 315] width 11 height 11
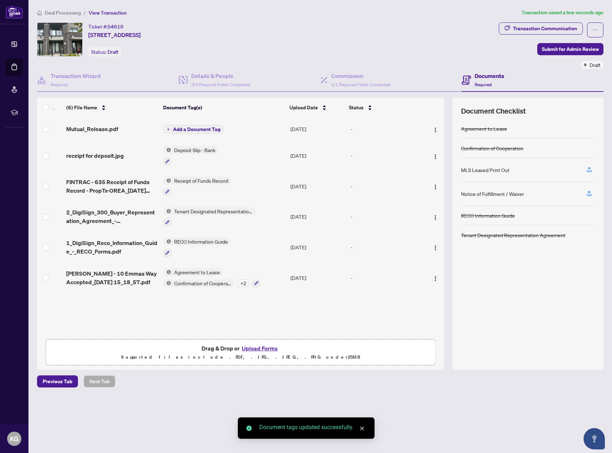
click at [210, 127] on span "Add a Document Tag" at bounding box center [196, 129] width 47 height 5
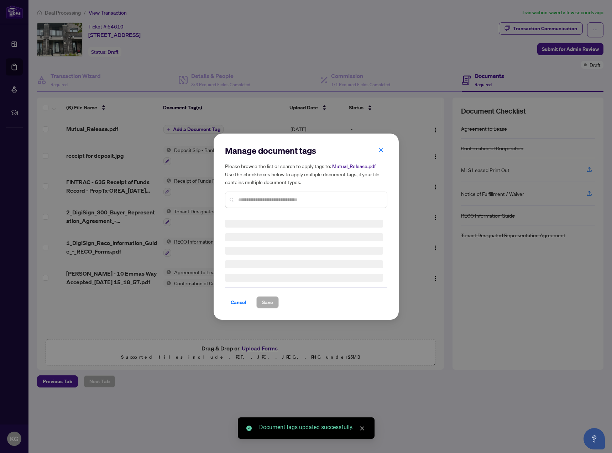
click at [289, 197] on input "text" at bounding box center [309, 200] width 143 height 8
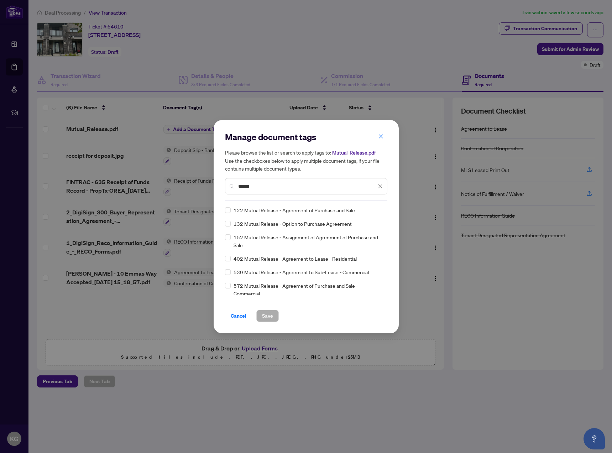
type input "******"
click at [272, 319] on span "Save" at bounding box center [267, 315] width 11 height 11
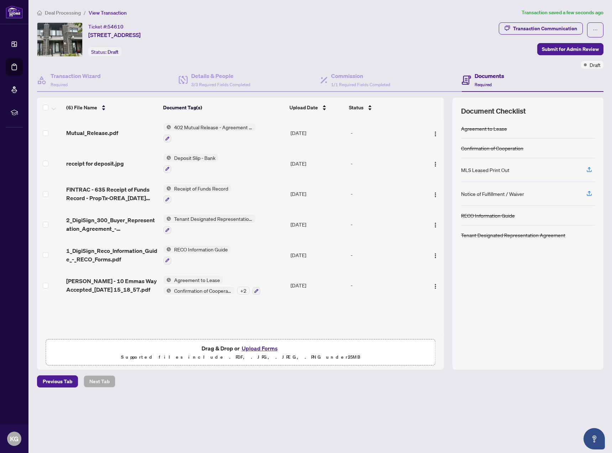
click at [424, 37] on div "Ticket #: 54610 [STREET_ADDRESS] Status: Draft" at bounding box center [266, 39] width 459 height 34
click at [587, 48] on span "Submit for Admin Review" at bounding box center [570, 48] width 57 height 11
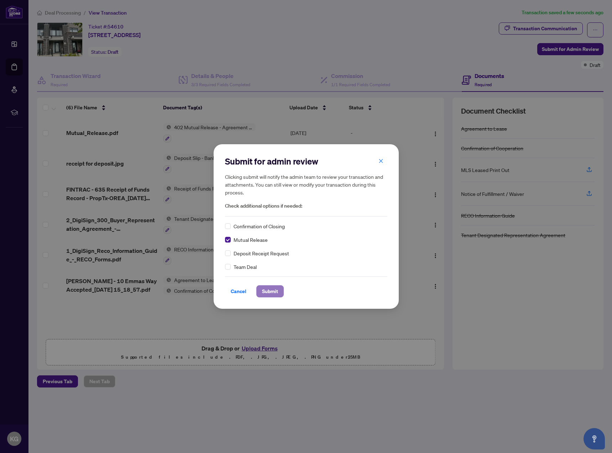
click at [275, 292] on span "Submit" at bounding box center [270, 290] width 16 height 11
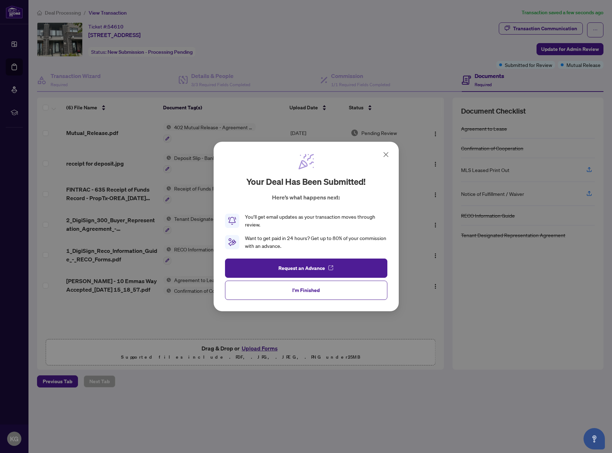
click at [361, 296] on button "I'm Finished" at bounding box center [306, 289] width 162 height 19
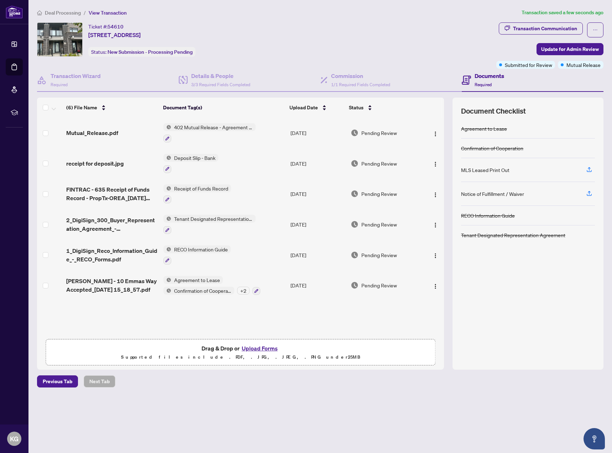
click at [411, 34] on div "Ticket #: 54610 [STREET_ADDRESS] Status: New Submission - Processing Pending" at bounding box center [265, 39] width 456 height 34
click at [368, 15] on ol "Deal Processing / View Transaction" at bounding box center [280, 13] width 487 height 8
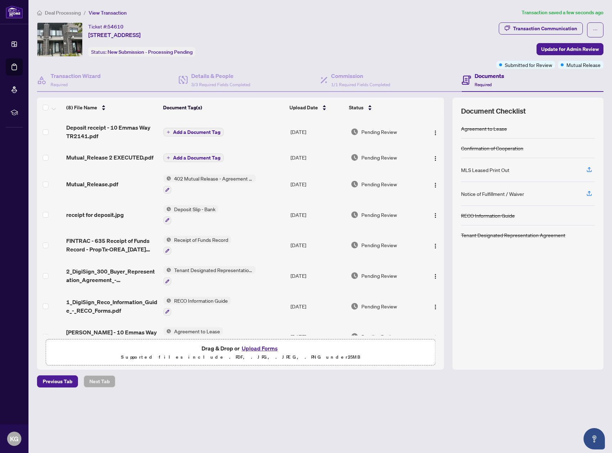
click at [215, 160] on span "Add a Document Tag" at bounding box center [196, 157] width 47 height 5
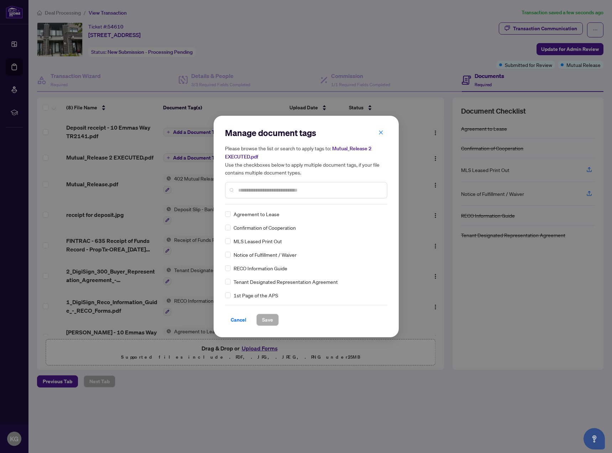
scroll to position [118, 0]
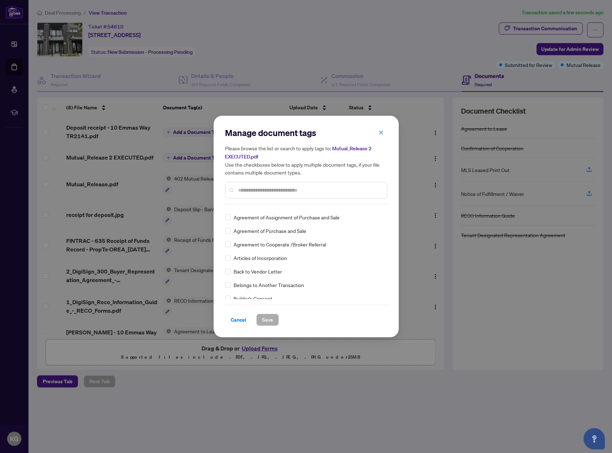
click at [263, 189] on input "text" at bounding box center [309, 190] width 143 height 8
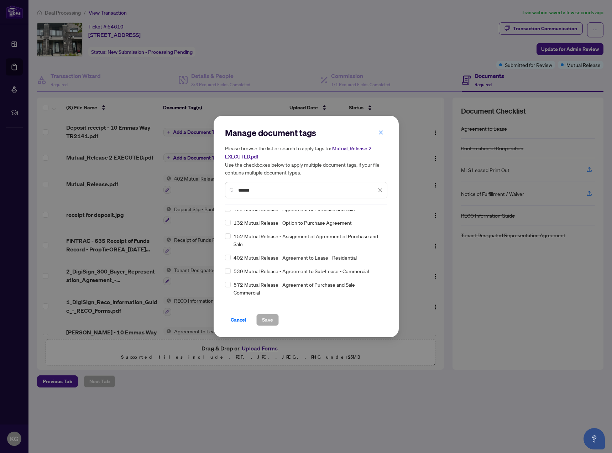
scroll to position [0, 0]
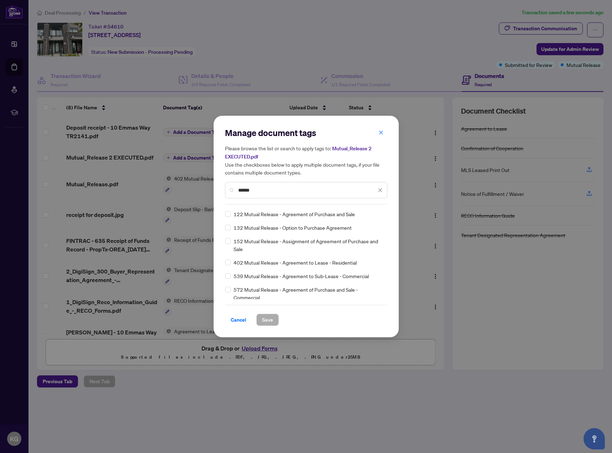
type input "******"
click at [274, 323] on button "Save" at bounding box center [267, 319] width 22 height 12
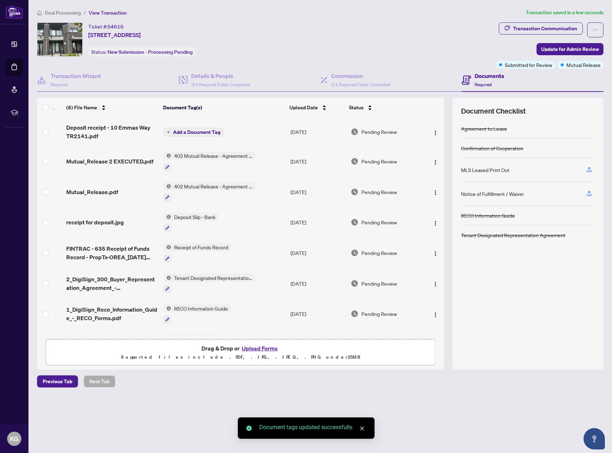
click at [215, 131] on span "Add a Document Tag" at bounding box center [196, 132] width 47 height 5
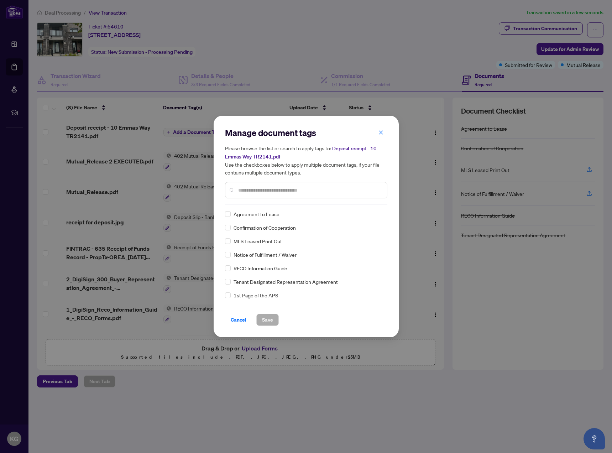
click at [323, 184] on div at bounding box center [306, 190] width 162 height 16
click at [323, 190] on input "text" at bounding box center [309, 190] width 143 height 8
type input "******"
click at [273, 321] on button "Save" at bounding box center [267, 319] width 22 height 12
